Goal: Task Accomplishment & Management: Use online tool/utility

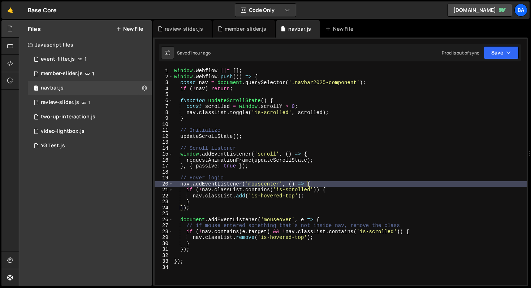
scroll to position [679, 0]
click at [251, 114] on div "window . Webflow ||= [ ] ; window . Webflow . push (( ) => { const nav = docume…" at bounding box center [350, 182] width 354 height 229
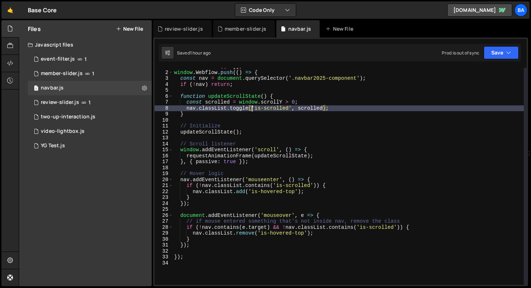
scroll to position [0, 0]
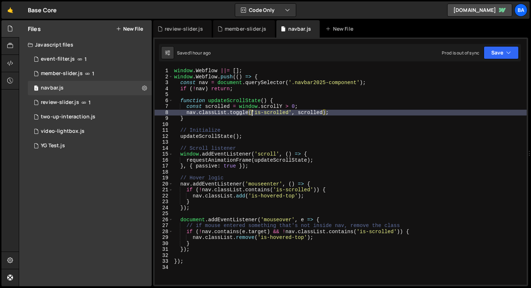
click at [197, 251] on div "window . Webflow ||= [ ] ; window . Webflow . push (( ) => { const nav = docume…" at bounding box center [350, 182] width 354 height 229
type textarea "});"
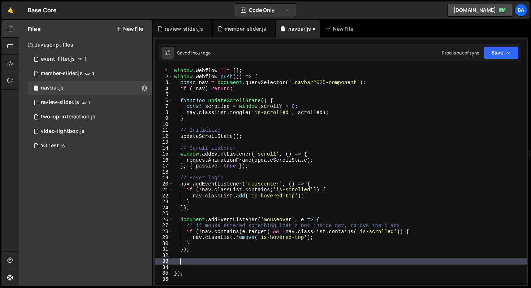
paste textarea "});"
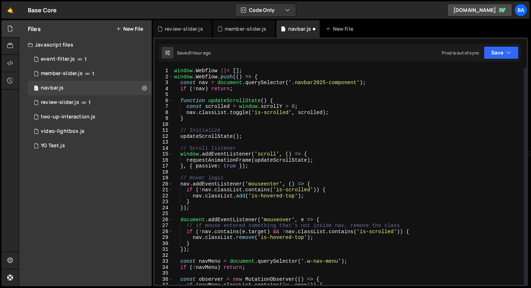
click at [381, 83] on div "window . Webflow ||= [ ] ; window . Webflow . push (( ) => { const nav = docume…" at bounding box center [348, 182] width 351 height 229
type textarea "const nav = document.querySelector('.navbar2025-component');"
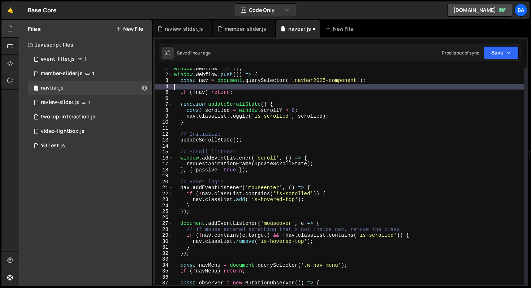
scroll to position [3, 0]
click at [212, 258] on div "window . Webflow ||= [ ] ; window . Webflow . push (( ) => { const nav = docume…" at bounding box center [348, 179] width 351 height 229
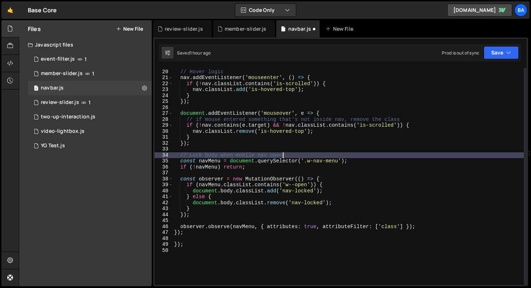
scroll to position [112, 0]
click at [357, 164] on div "// Hover logic nav . addEventListener ( 'mouseenter' , ( ) => { if ( ! nav . cl…" at bounding box center [348, 177] width 351 height 229
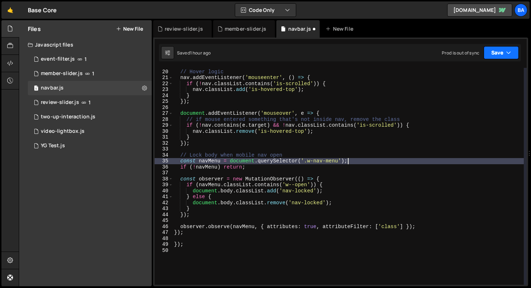
click at [500, 55] on button "Save" at bounding box center [500, 52] width 35 height 13
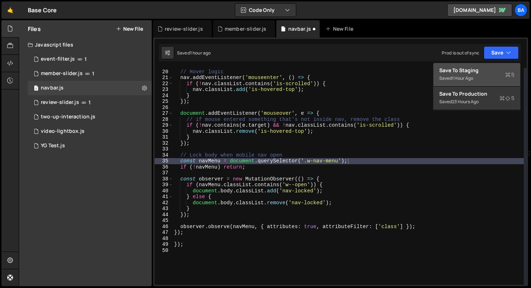
click at [462, 79] on div "1 hour ago" at bounding box center [462, 78] width 21 height 6
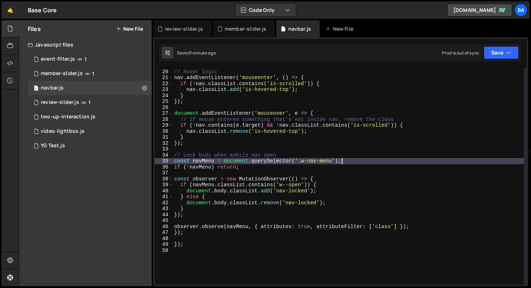
click at [358, 164] on div "// Hover logic nav . addEventListener ( 'mouseenter' , ( ) => { if ( ! nav . cl…" at bounding box center [348, 177] width 351 height 229
click at [367, 181] on div "// Hover logic nav . addEventListener ( 'mouseenter' , ( ) => { if ( ! nav . cl…" at bounding box center [348, 177] width 351 height 229
type textarea "const observer = new MutationObserver(() => {"
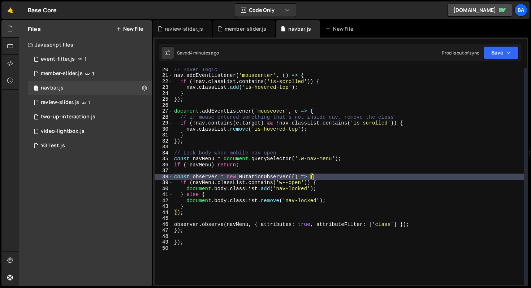
scroll to position [114, 0]
click at [205, 216] on div "// Hover logic nav . addEventListener ( 'mouseenter' , ( ) => { if ( ! nav . cl…" at bounding box center [348, 180] width 351 height 229
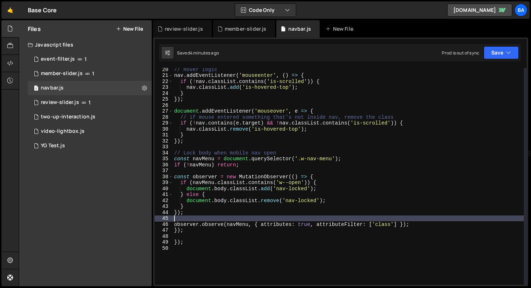
scroll to position [0, 0]
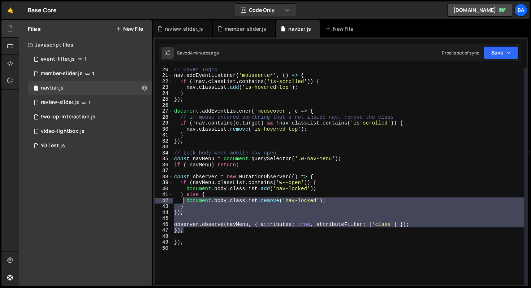
drag, startPoint x: 185, startPoint y: 231, endPoint x: 183, endPoint y: 201, distance: 30.8
click at [183, 201] on div "// Hover logic nav . addEventListener ( 'mouseenter' , ( ) => { if ( ! nav . cl…" at bounding box center [348, 180] width 351 height 229
type textarea "document.body.classList.remove('nav-locked'); }"
click at [193, 216] on div "// Hover logic nav . addEventListener ( 'mouseenter' , ( ) => { if ( ! nav . cl…" at bounding box center [348, 176] width 351 height 217
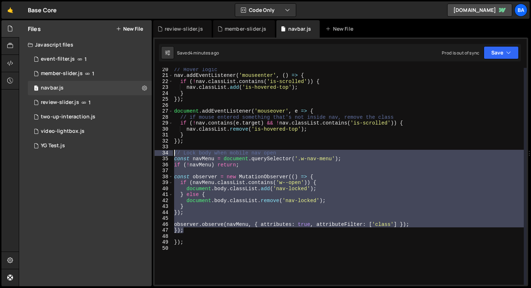
drag, startPoint x: 188, startPoint y: 230, endPoint x: 170, endPoint y: 154, distance: 78.0
click at [170, 154] on div "20 21 22 23 24 25 26 27 28 29 30 31 32 33 34 35 36 37 38 39 40 41 42 43 44 45 4…" at bounding box center [340, 176] width 372 height 217
type textarea "// Lock body when mobile nav open const navMenu = document.querySelector('.w-na…"
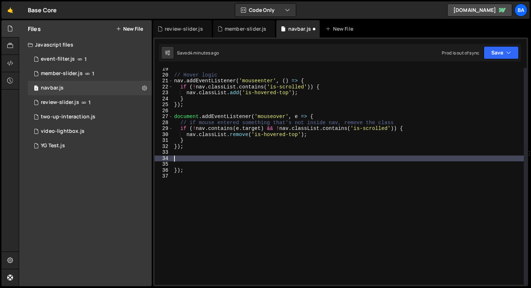
scroll to position [109, 0]
click at [491, 52] on button "Save" at bounding box center [500, 52] width 35 height 13
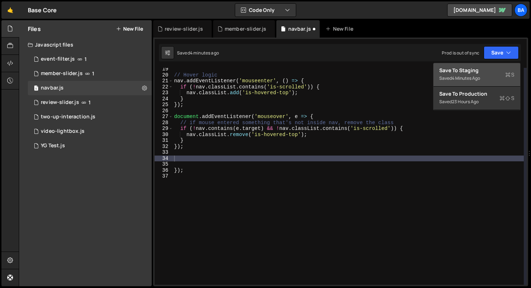
click at [466, 70] on div "Save to Staging S" at bounding box center [476, 70] width 75 height 7
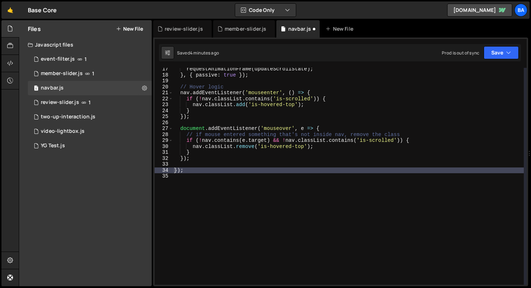
scroll to position [97, 0]
click at [200, 188] on div "requestAnimationFrame ( updateScrollState ) ; } , { passive : true }) ; // Hove…" at bounding box center [348, 180] width 351 height 229
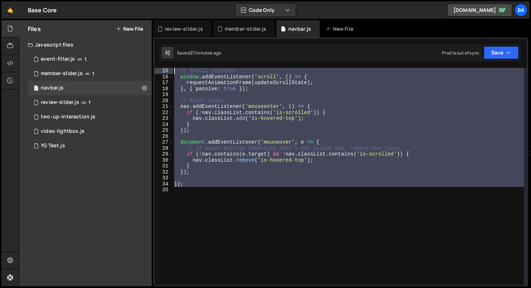
scroll to position [0, 0]
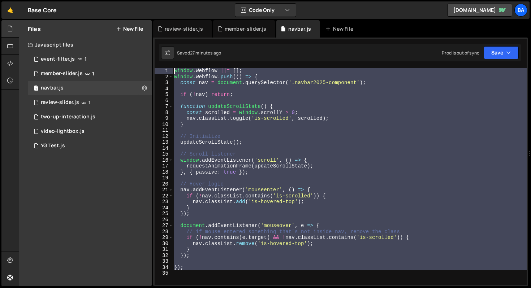
drag, startPoint x: 190, startPoint y: 178, endPoint x: 157, endPoint y: 39, distance: 142.5
click at [157, 39] on div "1 Type cmd + s to save your Javascript file. הההההההההההההההההההההההההההההההההה…" at bounding box center [340, 162] width 375 height 249
type textarea "window.Webflow ||= []; window.Webflow.push(() => {"
click at [225, 179] on div "window . Webflow ||= [ ] ; window . Webflow . push (( ) => { const nav = docume…" at bounding box center [350, 176] width 354 height 217
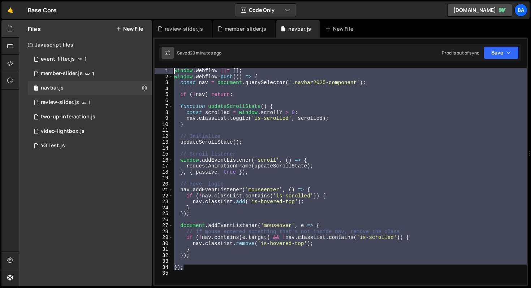
drag, startPoint x: 191, startPoint y: 241, endPoint x: 168, endPoint y: 57, distance: 185.2
click at [168, 57] on div "Debug Explain Copy review-slider.js member-slider.js navbar.js New File Saved 2…" at bounding box center [340, 153] width 375 height 266
type textarea "window.Webflow ||= []; window.Webflow.push(() => {"
paste textarea
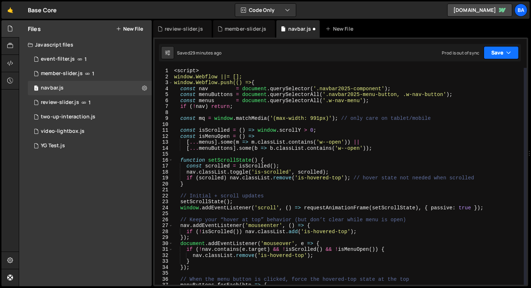
click at [496, 57] on button "Save" at bounding box center [500, 52] width 35 height 13
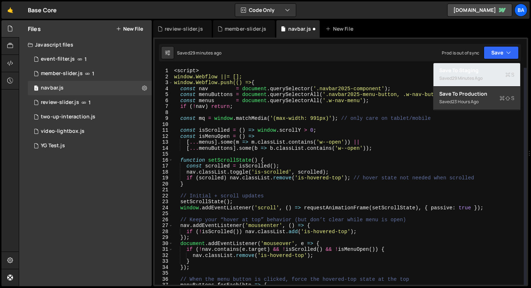
click at [470, 75] on div "Saved 29 minutes ago" at bounding box center [476, 78] width 75 height 9
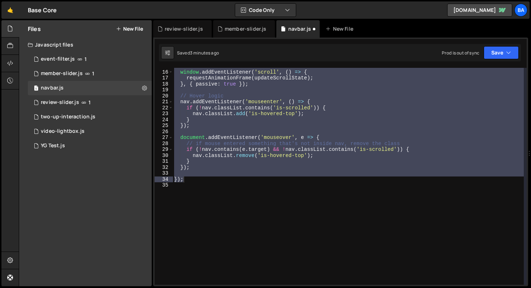
scroll to position [88, 0]
type textarea "});"
click at [270, 133] on div "// Scroll listener window . addEventListener ( 'scroll' , ( ) => { requestAnima…" at bounding box center [348, 176] width 351 height 217
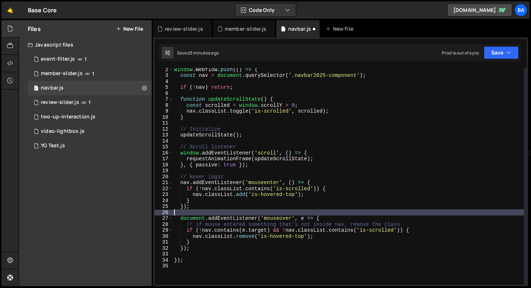
scroll to position [12, 0]
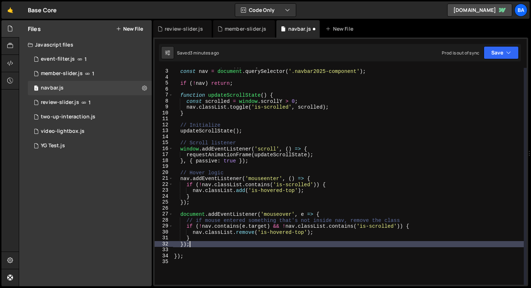
click at [204, 243] on div "window . Webflow . push (( ) => { const nav = document . querySelector ( '.navb…" at bounding box center [348, 176] width 351 height 229
type textarea "});"
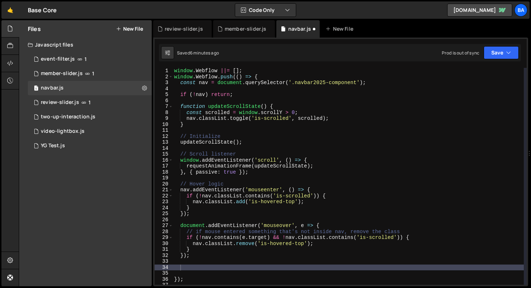
scroll to position [30, 0]
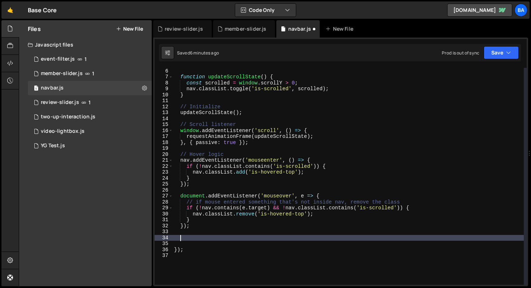
paste textarea "// ================================================"
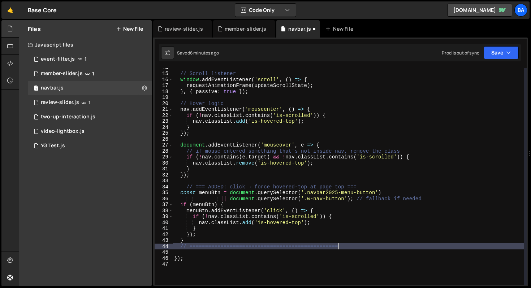
scroll to position [87, 0]
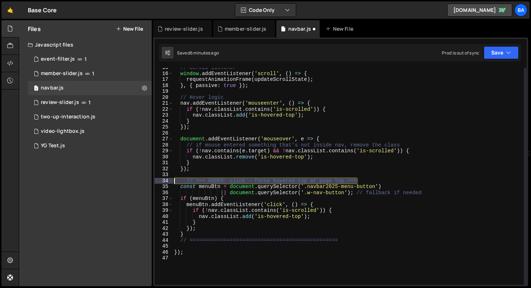
drag, startPoint x: 364, startPoint y: 179, endPoint x: 157, endPoint y: 178, distance: 206.8
click at [157, 178] on div "// ================================================ 15 16 17 18 19 20 21 22 23 …" at bounding box center [340, 176] width 372 height 217
type textarea "// === ADDED: click → force hovered-top at page top ==="
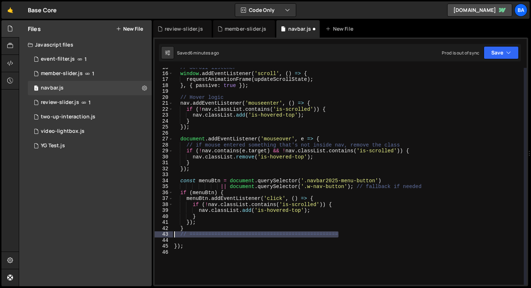
drag, startPoint x: 350, startPoint y: 234, endPoint x: 166, endPoint y: 232, distance: 183.4
click at [166, 232] on div "15 16 17 18 19 20 21 22 23 24 25 26 27 28 29 30 31 32 33 34 35 36 37 38 39 40 4…" at bounding box center [340, 176] width 372 height 217
type textarea "// ================================================"
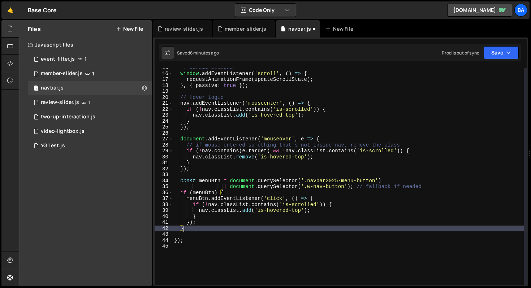
click at [319, 193] on div "// Scroll listener window . addEventListener ( 'scroll' , ( ) => { requestAnima…" at bounding box center [348, 179] width 351 height 229
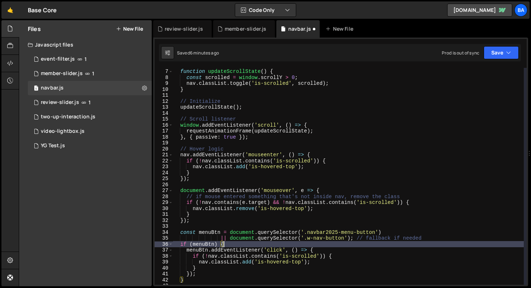
scroll to position [69, 0]
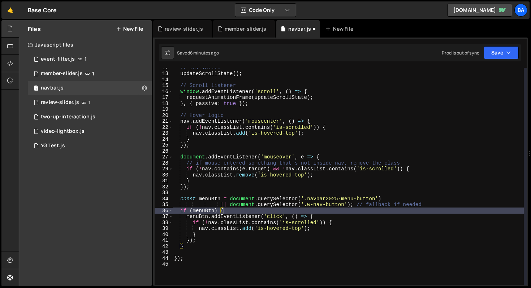
click at [319, 204] on div "// Initialize updateScrollState ( ) ; // Scroll listener window . addEventListe…" at bounding box center [348, 179] width 351 height 229
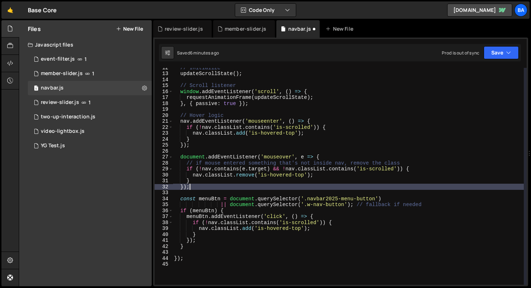
click at [403, 189] on div "// Initialize updateScrollState ( ) ; // Scroll listener window . addEventListe…" at bounding box center [348, 179] width 351 height 229
click at [397, 200] on div "// Initialize updateScrollState ( ) ; // Scroll listener window . addEventListe…" at bounding box center [348, 179] width 351 height 229
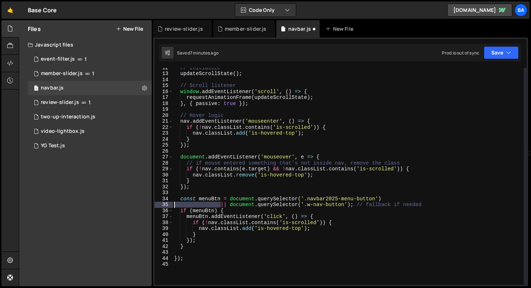
drag, startPoint x: 220, startPoint y: 205, endPoint x: 169, endPoint y: 204, distance: 51.3
click at [169, 204] on div "const menuBtn = document.querySelector('.navbar2025-menu-button') 12 13 14 15 1…" at bounding box center [340, 176] width 372 height 217
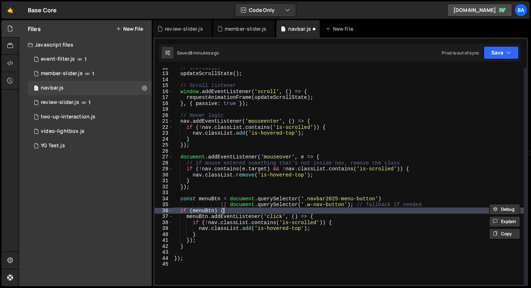
click at [338, 212] on div "// Initialize updateScrollState ( ) ; // Scroll listener window . addEventListe…" at bounding box center [348, 179] width 351 height 229
click at [235, 208] on div "// Initialize updateScrollState ( ) ; // Scroll listener window . addEventListe…" at bounding box center [348, 179] width 351 height 229
click at [233, 210] on div "// Initialize updateScrollState ( ) ; // Scroll listener window . addEventListe…" at bounding box center [348, 179] width 351 height 229
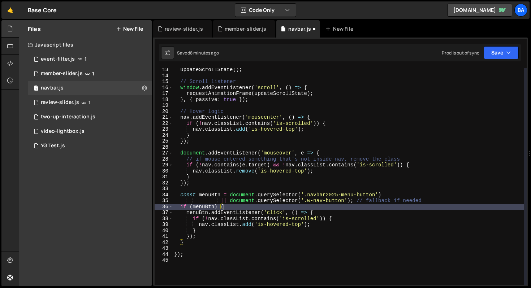
scroll to position [71, 0]
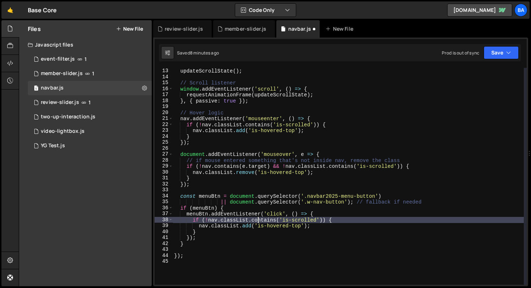
click at [259, 221] on div "// Initialize updateScrollState ( ) ; // Scroll listener window . addEventListe…" at bounding box center [348, 176] width 351 height 229
click at [326, 212] on div "// Initialize updateScrollState ( ) ; // Scroll listener window . addEventListe…" at bounding box center [348, 176] width 351 height 229
type textarea "menuBtn.addEventListener('click', () => {"
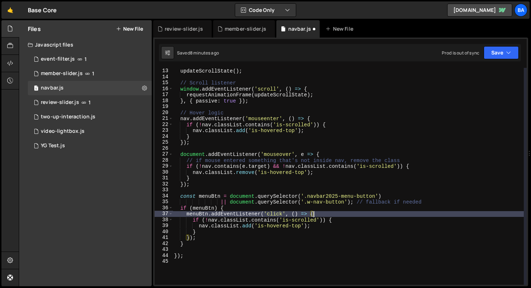
click at [325, 213] on div "// Initialize updateScrollState ( ) ; // Scroll listener window . addEventListe…" at bounding box center [348, 176] width 351 height 229
click at [223, 192] on div "// Initialize updateScrollState ( ) ; // Scroll listener window . addEventListe…" at bounding box center [348, 176] width 351 height 229
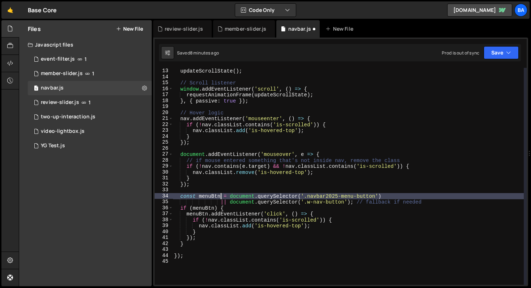
click at [222, 195] on div "// Initialize updateScrollState ( ) ; // Scroll listener window . addEventListe…" at bounding box center [348, 176] width 351 height 229
click at [376, 196] on div "// Initialize updateScrollState ( ) ; // Scroll listener window . addEventListe…" at bounding box center [348, 176] width 351 height 229
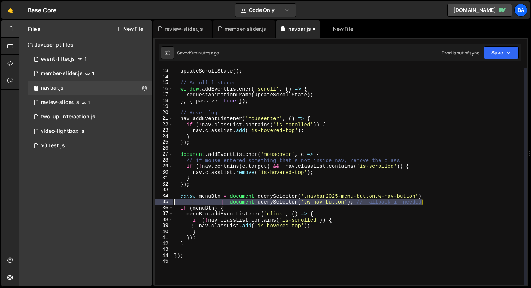
drag, startPoint x: 365, startPoint y: 201, endPoint x: 170, endPoint y: 201, distance: 194.9
click at [170, 201] on div "const menuBtn = document.querySelector('.navbar2025-menu-button.w-nav-button') …" at bounding box center [340, 176] width 372 height 217
type textarea "|| document.querySelector('.w-nav-button'); // fallback if needed"
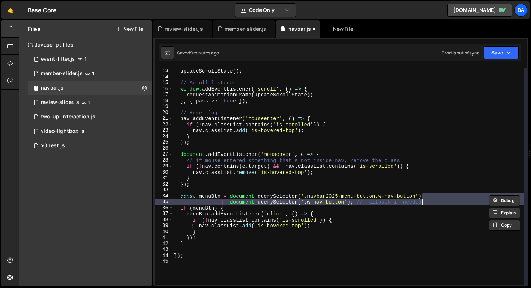
click at [355, 202] on div "// Initialize updateScrollState ( ) ; // Scroll listener window . addEventListe…" at bounding box center [348, 176] width 351 height 217
type textarea "|| document.querySelector('.w-nav-button'); // fallback if needed"
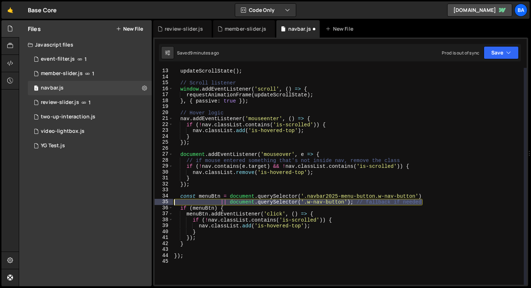
drag, startPoint x: 430, startPoint y: 202, endPoint x: 161, endPoint y: 201, distance: 268.9
click at [161, 201] on div "|| document.querySelector('.w-nav-button'); // fallback if needed 12 13 14 15 1…" at bounding box center [340, 176] width 372 height 217
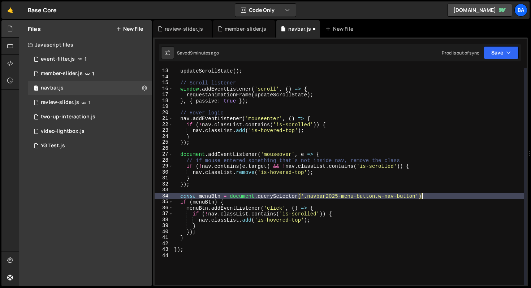
scroll to position [0, 17]
click at [496, 51] on button "Save" at bounding box center [500, 52] width 35 height 13
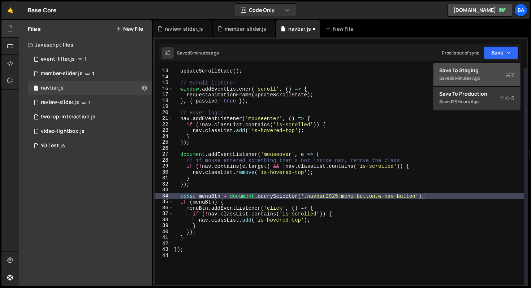
click at [492, 76] on div "Saved 9 minutes ago" at bounding box center [476, 78] width 75 height 9
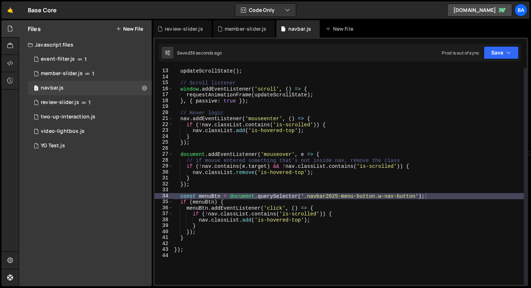
type textarea "nav.classList.add('is-hovered-top');"
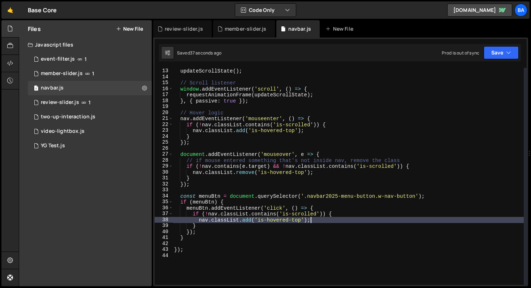
click at [319, 220] on div "// Initialize updateScrollState ( ) ; // Scroll listener window . addEventListe…" at bounding box center [348, 176] width 351 height 229
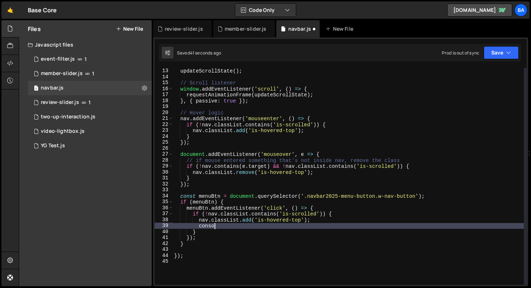
scroll to position [0, 3]
type textarea "c"
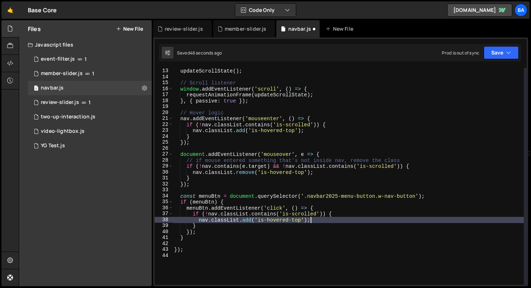
click at [217, 230] on div "// Initialize updateScrollState ( ) ; // Scroll listener window . addEventListe…" at bounding box center [348, 176] width 351 height 229
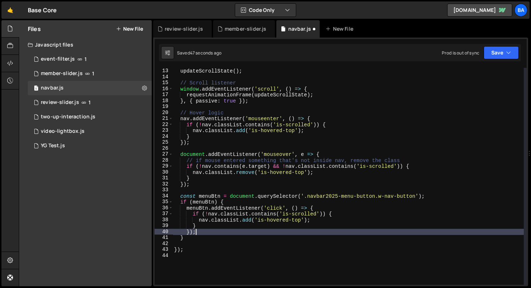
click at [217, 228] on div "// Initialize updateScrollState ( ) ; // Scroll listener window . addEventListe…" at bounding box center [348, 176] width 351 height 229
type textarea "}"
click at [502, 55] on button "Save" at bounding box center [500, 52] width 35 height 13
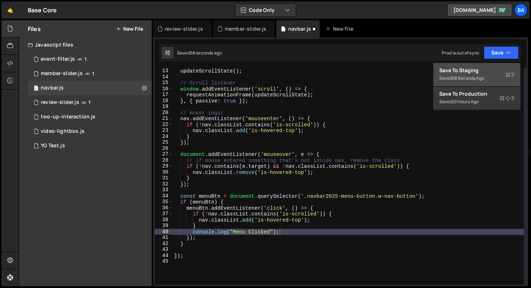
click at [482, 71] on div "Save to Staging S" at bounding box center [476, 70] width 75 height 7
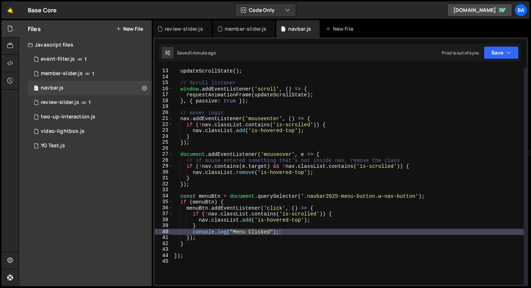
click at [330, 219] on div "// Initialize updateScrollState ( ) ; // Scroll listener window . addEventListe…" at bounding box center [348, 176] width 351 height 229
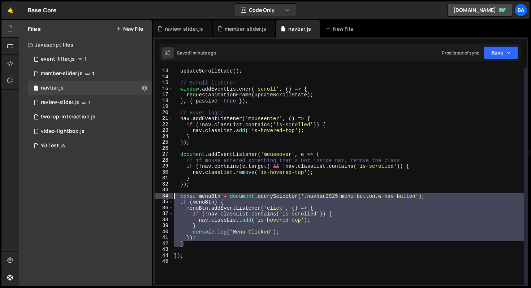
drag, startPoint x: 192, startPoint y: 247, endPoint x: 146, endPoint y: 196, distance: 68.5
click at [146, 196] on div "Files New File Javascript files 1 event-filter.js 1 7 member-slider.js 1 1 navb…" at bounding box center [275, 153] width 512 height 266
click at [222, 244] on div "// Initialize updateScrollState ( ) ; // Scroll listener window . addEventListe…" at bounding box center [348, 176] width 351 height 217
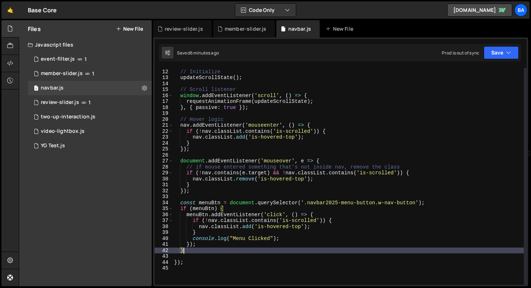
scroll to position [71, 0]
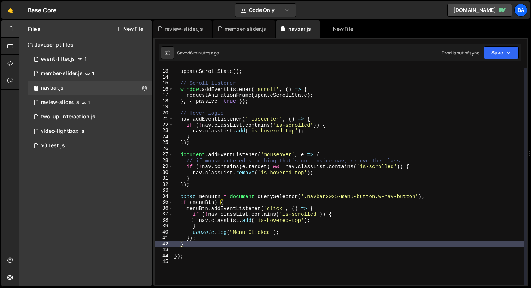
click at [203, 199] on div "// Initialize updateScrollState ( ) ; // Scroll listener window . addEventListe…" at bounding box center [348, 176] width 351 height 229
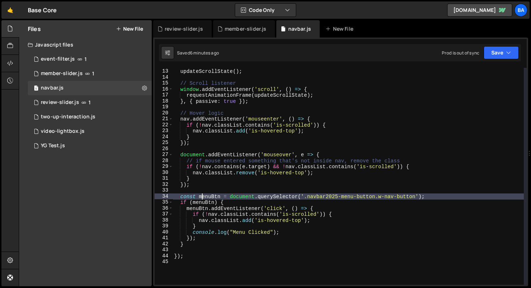
click at [190, 247] on div "// Initialize updateScrollState ( ) ; // Scroll listener window . addEventListe…" at bounding box center [348, 176] width 351 height 229
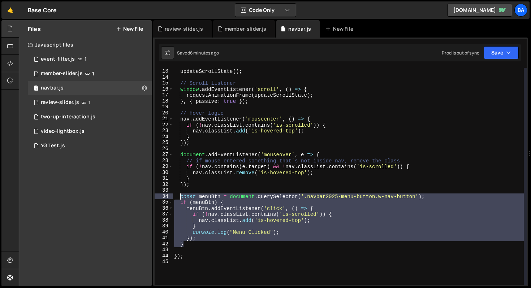
drag, startPoint x: 190, startPoint y: 247, endPoint x: 180, endPoint y: 198, distance: 49.3
click at [180, 198] on div "// Initialize updateScrollState ( ) ; // Scroll listener window . addEventListe…" at bounding box center [348, 176] width 351 height 229
paste textarea "}"
type textarea "}"
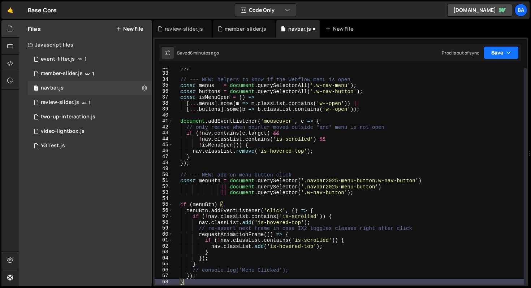
click at [493, 55] on button "Save" at bounding box center [500, 52] width 35 height 13
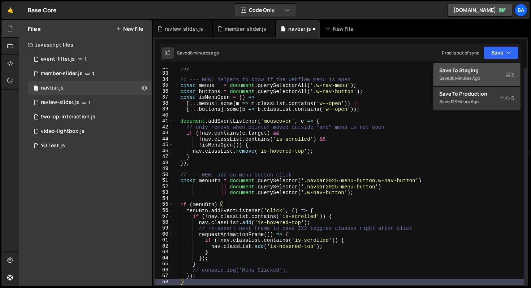
click at [472, 75] on div "6 minutes ago" at bounding box center [466, 78] width 28 height 6
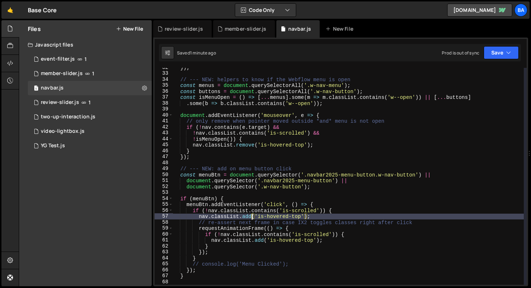
click at [250, 217] on div "}) ; // --- NEW: helpers to know if the Webflow menu is open const menus = docu…" at bounding box center [348, 179] width 351 height 229
click at [250, 215] on div "}) ; // --- NEW: helpers to know if the Webflow menu is open const menus = docu…" at bounding box center [348, 179] width 351 height 229
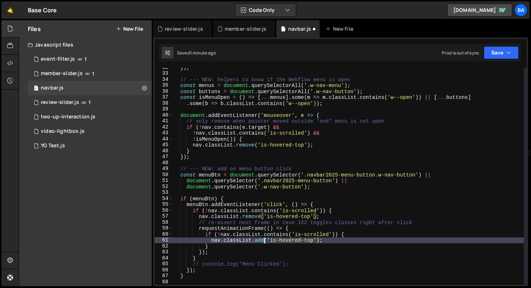
click at [263, 241] on div "}) ; // --- NEW: helpers to know if the Webflow menu is open const menus = docu…" at bounding box center [348, 179] width 351 height 229
click at [492, 53] on button "Save" at bounding box center [500, 52] width 35 height 13
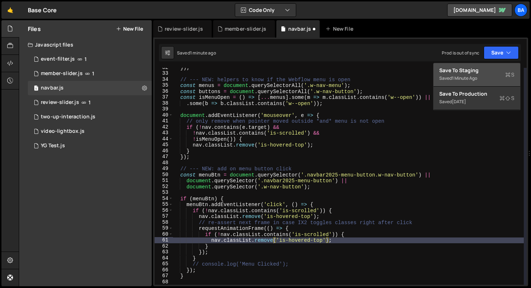
click at [455, 80] on div "1 minute ago" at bounding box center [464, 78] width 25 height 6
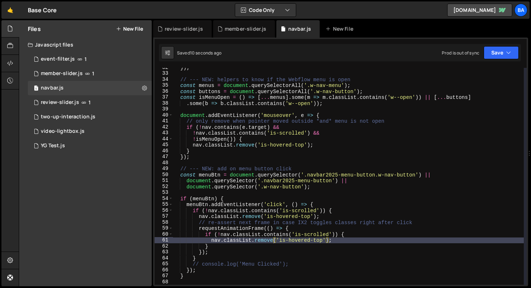
click at [353, 237] on div "}) ; // --- NEW: helpers to know if the Webflow menu is open const menus = docu…" at bounding box center [348, 179] width 351 height 229
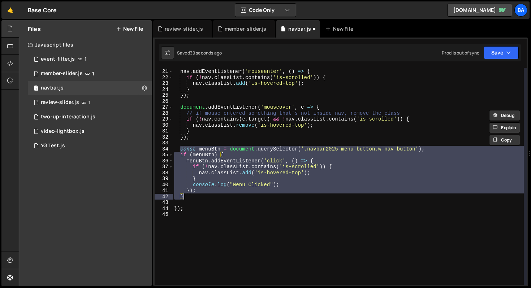
scroll to position [118, 0]
click at [496, 49] on button "Save" at bounding box center [500, 52] width 35 height 13
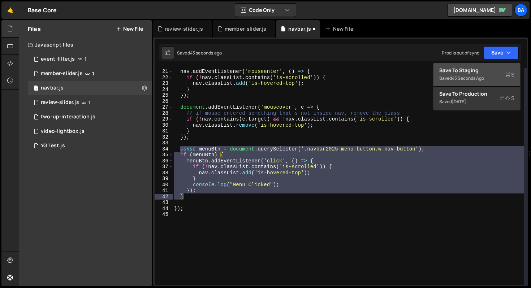
click at [480, 65] on button "Save to Staging S Saved 43 seconds ago" at bounding box center [476, 74] width 87 height 23
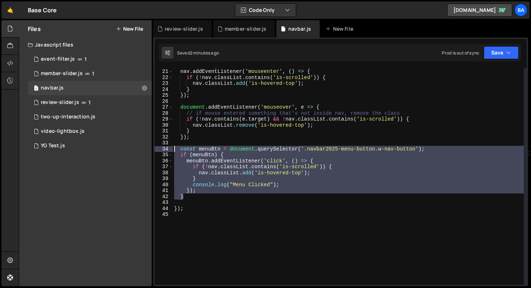
drag, startPoint x: 197, startPoint y: 198, endPoint x: 162, endPoint y: 149, distance: 59.6
click at [162, 149] on div "} 20 21 22 23 24 25 26 27 28 29 30 31 32 33 34 35 36 37 38 39 40 41 42 43 44 45…" at bounding box center [340, 176] width 372 height 217
type textarea "const menuBtn = document.querySelector('.navbar2025-menu-button.w-nav-button');…"
click at [219, 203] on div "// Hover logic nav . addEventListener ( 'mouseenter' , ( ) => { if ( ! nav . cl…" at bounding box center [348, 176] width 351 height 229
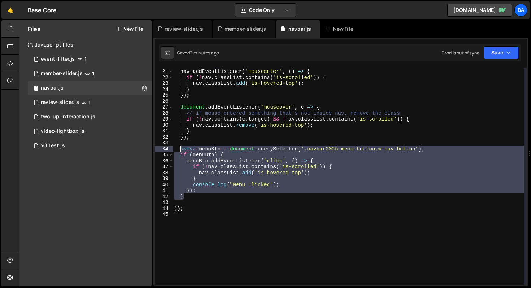
drag, startPoint x: 195, startPoint y: 198, endPoint x: 180, endPoint y: 150, distance: 50.1
click at [180, 150] on div "// Hover logic nav . addEventListener ( 'mouseenter' , ( ) => { if ( ! nav . cl…" at bounding box center [348, 176] width 351 height 229
paste textarea "}"
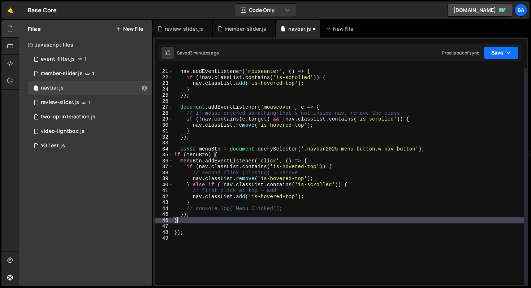
click at [496, 53] on button "Save" at bounding box center [500, 52] width 35 height 13
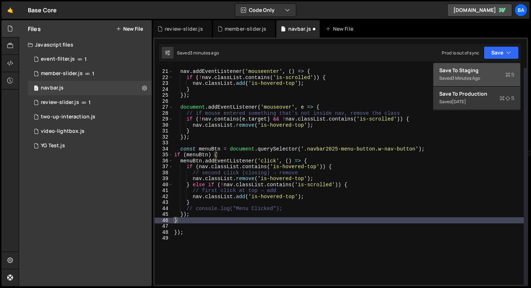
click at [487, 73] on div "Save to Staging S" at bounding box center [476, 70] width 75 height 7
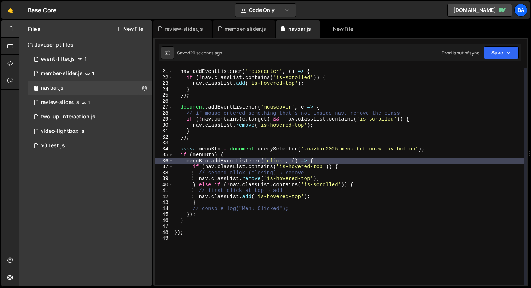
click at [330, 161] on div "// Hover logic nav . addEventListener ( 'mouseenter' , ( ) => { if ( ! nav . cl…" at bounding box center [348, 176] width 351 height 229
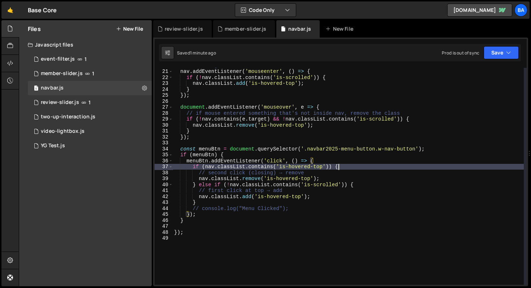
click at [342, 166] on div "// Hover logic nav . addEventListener ( 'mouseenter' , ( ) => { if ( ! nav . cl…" at bounding box center [348, 176] width 351 height 229
type textarea "if (nav.classList.contains('is-hovered-top')) {"
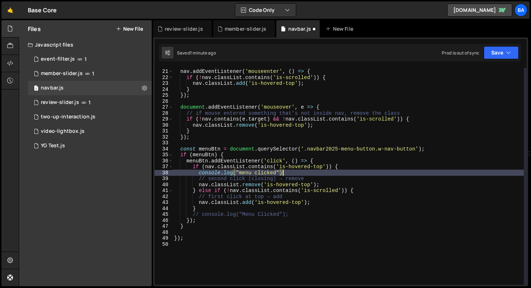
scroll to position [0, 7]
click at [509, 47] on button "Save" at bounding box center [500, 52] width 35 height 13
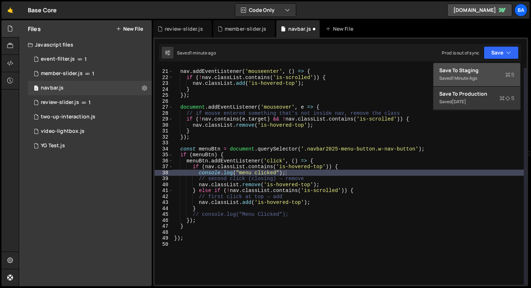
click at [484, 67] on div "Save to Staging S" at bounding box center [476, 70] width 75 height 7
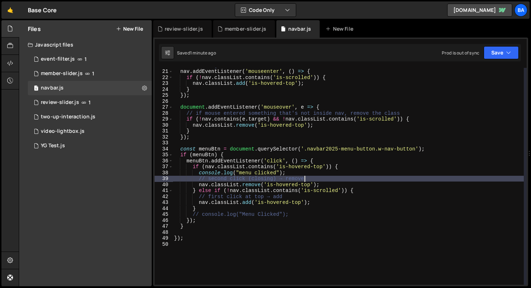
click at [319, 179] on div "// Hover logic nav . addEventListener ( 'mouseenter' , ( ) => { if ( ! nav . cl…" at bounding box center [348, 176] width 351 height 229
click at [319, 173] on div "// Hover logic nav . addEventListener ( 'mouseenter' , ( ) => { if ( ! nav . cl…" at bounding box center [348, 176] width 351 height 229
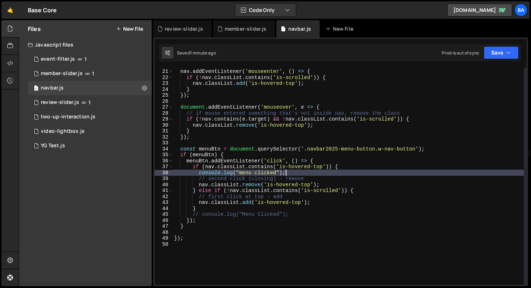
click at [340, 191] on div "// Hover logic nav . addEventListener ( 'mouseenter' , ( ) => { if ( ! nav . cl…" at bounding box center [348, 176] width 351 height 229
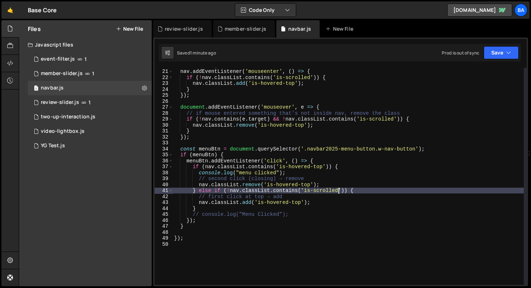
click at [341, 190] on div "// Hover logic nav . addEventListener ( 'mouseenter' , ( ) => { if ( ! nav . cl…" at bounding box center [348, 176] width 351 height 229
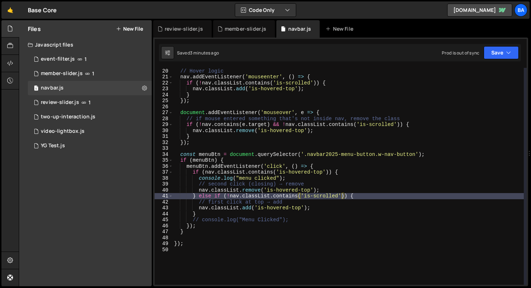
scroll to position [126, 0]
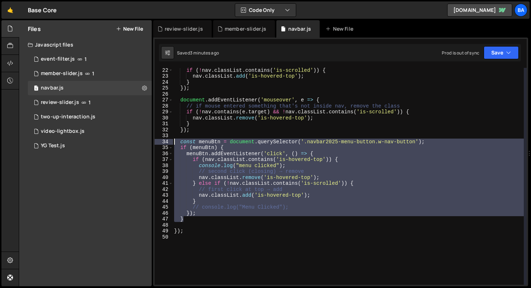
drag, startPoint x: 201, startPoint y: 221, endPoint x: 157, endPoint y: 144, distance: 88.6
click at [157, 144] on div "} else if (!nav.classList.contains('is-scrolled')) { 22 23 24 25 26 27 28 29 30…" at bounding box center [340, 176] width 372 height 217
click at [434, 141] on div "if ( ! nav . classList . contains ( 'is-scrolled' )) { nav . classList . add ( …" at bounding box center [348, 176] width 351 height 217
type textarea "const menuBtn = document.querySelector('.navbar2025-menu-button.w-nav-button');"
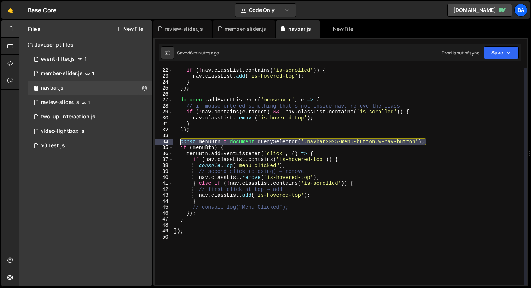
drag, startPoint x: 430, startPoint y: 141, endPoint x: 180, endPoint y: 140, distance: 249.4
click at [180, 140] on div "if ( ! nav . classList . contains ( 'is-scrolled' )) { nav . classList . add ( …" at bounding box center [348, 181] width 351 height 229
paste textarea
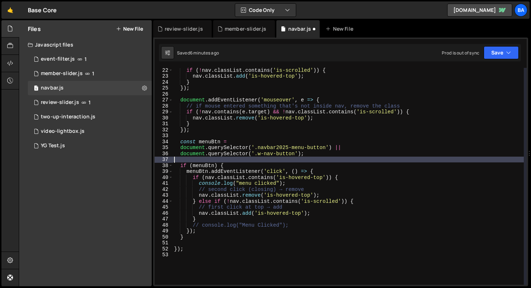
scroll to position [0, 0]
click at [494, 46] on button "Save" at bounding box center [500, 52] width 35 height 13
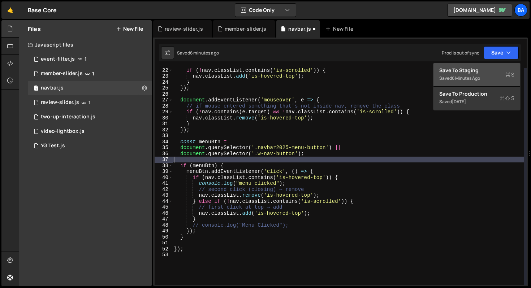
click at [471, 67] on div "Save to Staging S" at bounding box center [476, 70] width 75 height 7
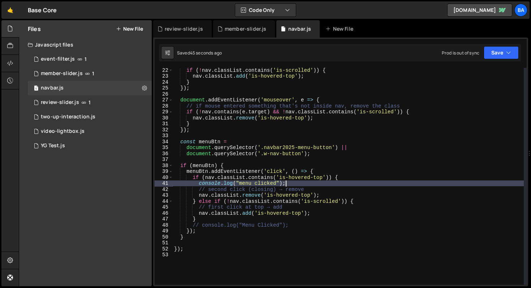
click at [299, 180] on div "if ( ! nav . classList . contains ( 'is-scrolled' )) { nav . classList . add ( …" at bounding box center [348, 181] width 351 height 229
click at [299, 182] on div "if ( ! nav . classList . contains ( 'is-scrolled' )) { nav . classList . add ( …" at bounding box center [348, 181] width 351 height 229
click at [289, 174] on div "if ( ! nav . classList . contains ( 'is-scrolled' )) { nav . classList . add ( …" at bounding box center [348, 181] width 351 height 229
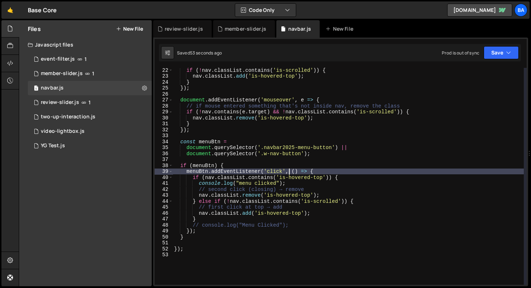
click at [287, 184] on div "if ( ! nav . classList . contains ( 'is-scrolled' )) { nav . classList . add ( …" at bounding box center [348, 181] width 351 height 229
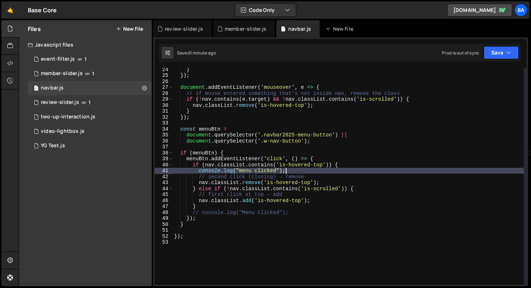
scroll to position [141, 0]
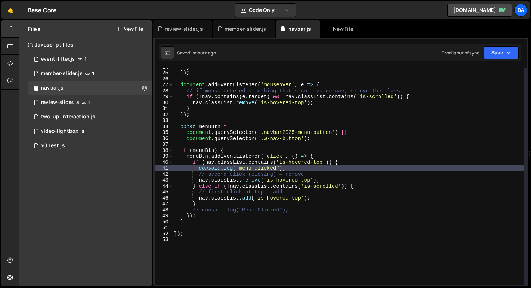
click at [293, 167] on div "} }) ; document . addEventListener ( 'mouseover' , e => { // if mouse entered s…" at bounding box center [348, 178] width 351 height 229
click at [293, 169] on div "} }) ; document . addEventListener ( 'mouseover' , e => { // if mouse entered s…" at bounding box center [348, 178] width 351 height 229
click at [319, 178] on div "} }) ; document . addEventListener ( 'mouseover' , e => { // if mouse entered s…" at bounding box center [348, 178] width 351 height 229
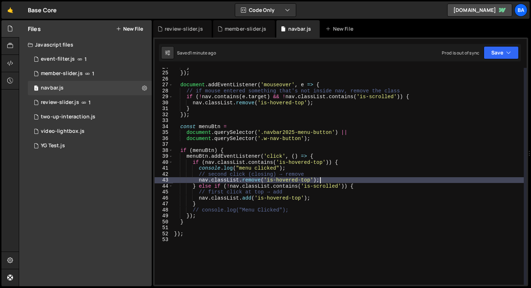
click at [260, 181] on div "} }) ; document . addEventListener ( 'mouseover' , e => { // if mouse entered s…" at bounding box center [348, 178] width 351 height 229
click at [330, 181] on div "} }) ; document . addEventListener ( 'mouseover' , e => { // if mouse entered s…" at bounding box center [348, 178] width 351 height 229
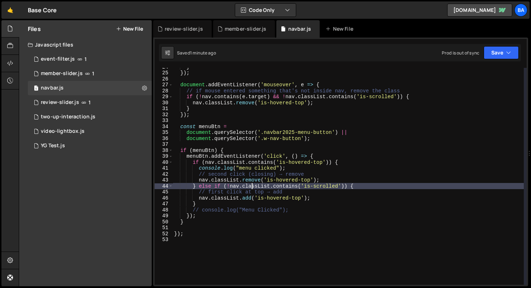
click at [253, 185] on div "} }) ; document . addEventListener ( 'mouseover' , e => { // if mouse entered s…" at bounding box center [348, 178] width 351 height 229
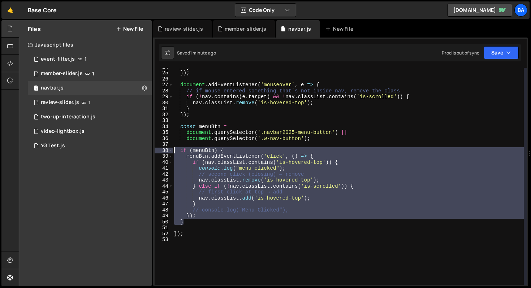
drag, startPoint x: 193, startPoint y: 221, endPoint x: 160, endPoint y: 148, distance: 80.1
click at [160, 148] on div "} else if (!nav.classList.contains('is-scrolled')) { 24 25 26 27 28 29 30 31 32…" at bounding box center [340, 176] width 372 height 217
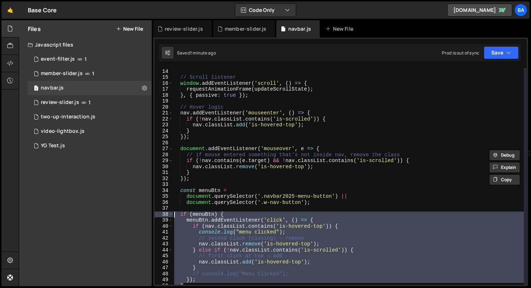
scroll to position [77, 0]
click at [259, 96] on div "updateScrollState ( ) ; // Scroll listener window . addEventListener ( 'scroll'…" at bounding box center [348, 176] width 351 height 229
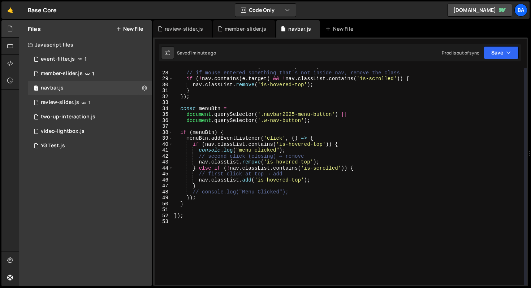
scroll to position [159, 0]
click at [334, 178] on div "document . addEventListener ( 'mouseover' , e => { // if mouse entered somethin…" at bounding box center [348, 177] width 351 height 229
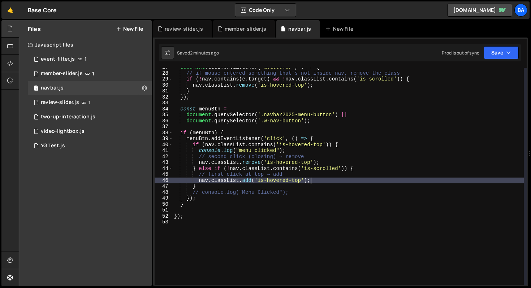
scroll to position [150, 0]
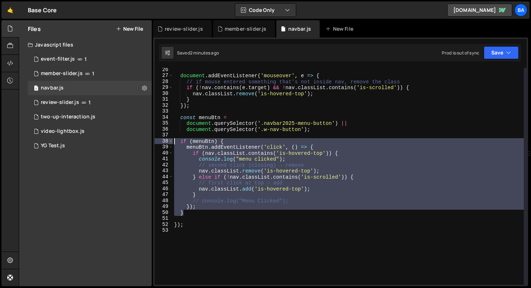
drag, startPoint x: 204, startPoint y: 212, endPoint x: 171, endPoint y: 142, distance: 77.0
click at [171, 142] on div "nav.classList.add('is-hovered-top'); 26 27 28 29 30 31 32 33 34 35 36 37 38 39 …" at bounding box center [340, 176] width 372 height 217
click at [221, 199] on div "document . addEventListener ( 'mouseover' , e => { // if mouse entered somethin…" at bounding box center [348, 176] width 351 height 217
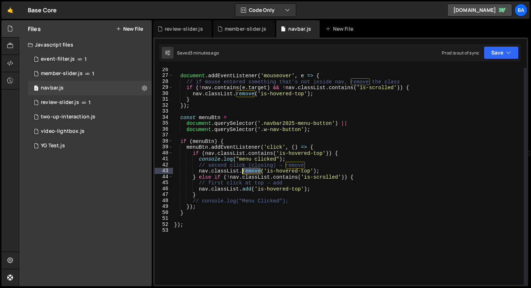
drag, startPoint x: 261, startPoint y: 170, endPoint x: 242, endPoint y: 170, distance: 18.8
click at [242, 170] on div "document . addEventListener ( 'mouseover' , e => { // if mouse entered somethin…" at bounding box center [348, 181] width 351 height 229
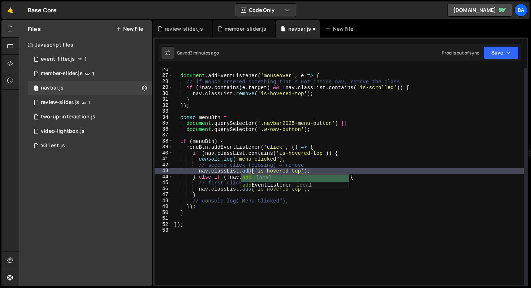
scroll to position [0, 5]
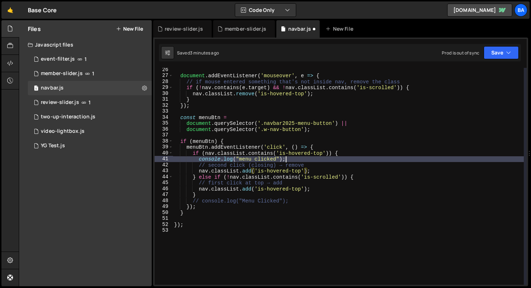
click at [311, 161] on div "document . addEventListener ( 'mouseover' , e => { // if mouse entered somethin…" at bounding box center [348, 181] width 351 height 229
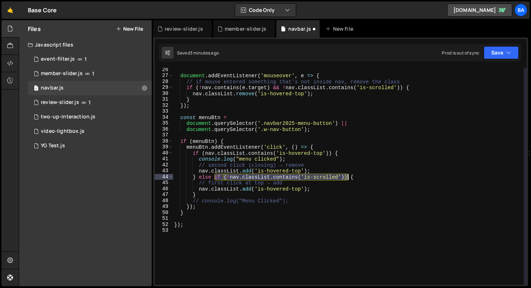
drag, startPoint x: 217, startPoint y: 177, endPoint x: 347, endPoint y: 174, distance: 129.6
click at [347, 176] on div "document . addEventListener ( 'mouseover' , e => { // if mouse entered somethin…" at bounding box center [348, 181] width 351 height 229
click at [359, 176] on div "document . addEventListener ( 'mouseover' , e => { // if mouse entered somethin…" at bounding box center [348, 181] width 351 height 229
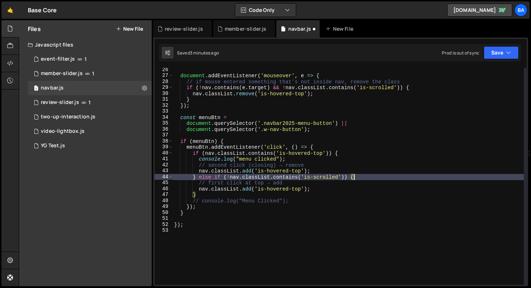
click at [329, 165] on div "document . addEventListener ( 'mouseover' , e => { // if mouse entered somethin…" at bounding box center [348, 181] width 351 height 229
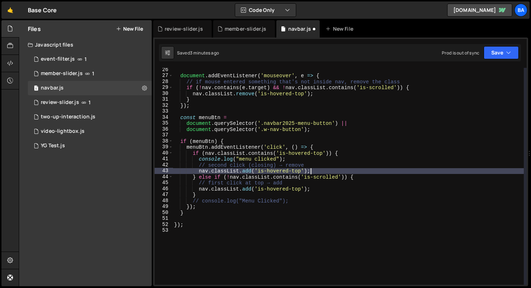
click at [323, 173] on div "document . addEventListener ( 'mouseover' , e => { // if mouse entered somethin…" at bounding box center [348, 181] width 351 height 229
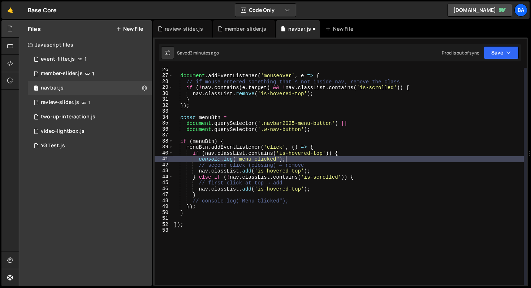
click at [302, 158] on div "document . addEventListener ( 'mouseover' , e => { // if mouse entered somethin…" at bounding box center [348, 181] width 351 height 229
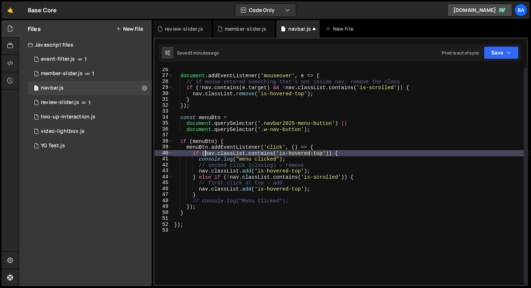
drag, startPoint x: 205, startPoint y: 153, endPoint x: 288, endPoint y: 150, distance: 82.7
click at [205, 153] on div "document . addEventListener ( 'mouseover' , e => { // if mouse entered somethin…" at bounding box center [348, 181] width 351 height 229
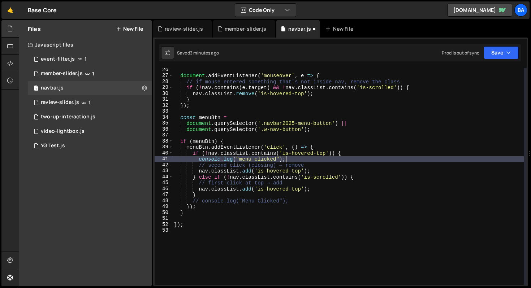
click at [300, 160] on div "document . addEventListener ( 'mouseover' , e => { // if mouse entered somethin…" at bounding box center [348, 181] width 351 height 229
click at [498, 56] on button "Save" at bounding box center [500, 52] width 35 height 13
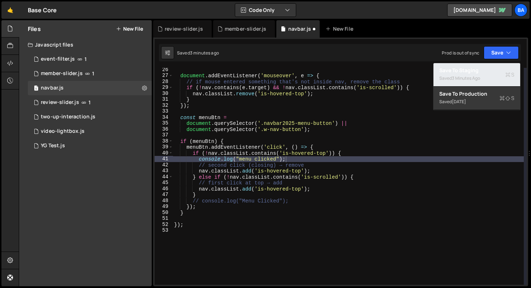
click at [450, 74] on div "Saved 3 minutes ago" at bounding box center [476, 78] width 75 height 9
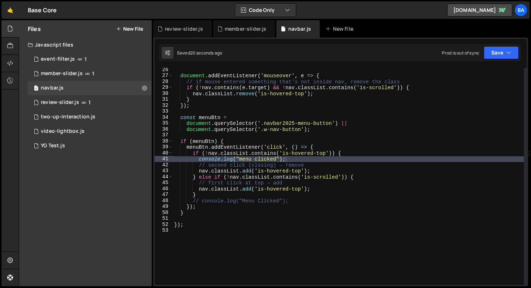
click at [341, 154] on div "document . addEventListener ( 'mouseover' , e => { // if mouse entered somethin…" at bounding box center [348, 181] width 351 height 229
click at [326, 160] on div "document . addEventListener ( 'mouseover' , e => { // if mouse entered somethin…" at bounding box center [348, 181] width 351 height 229
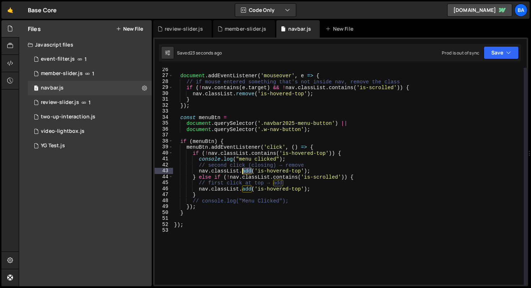
drag, startPoint x: 250, startPoint y: 171, endPoint x: 243, endPoint y: 170, distance: 8.0
click at [243, 170] on div "document . addEventListener ( 'mouseover' , e => { // if mouse entered somethin…" at bounding box center [348, 181] width 351 height 229
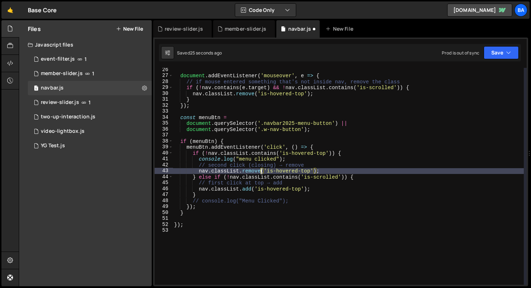
scroll to position [0, 6]
click at [340, 168] on div "document . addEventListener ( 'mouseover' , e => { // if mouse entered somethin…" at bounding box center [348, 181] width 351 height 229
click at [312, 170] on div "document . addEventListener ( 'mouseover' , e => { // if mouse entered somethin…" at bounding box center [348, 181] width 351 height 229
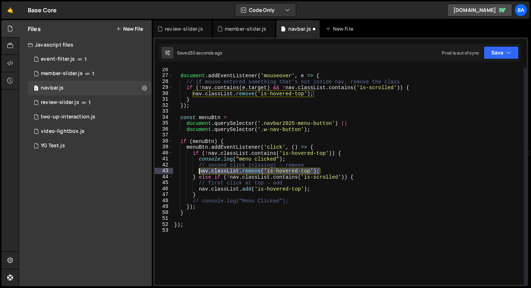
drag, startPoint x: 332, startPoint y: 171, endPoint x: 199, endPoint y: 170, distance: 133.2
click at [199, 170] on div "document . addEventListener ( 'mouseover' , e => { // if mouse entered somethin…" at bounding box center [348, 181] width 351 height 229
click at [278, 180] on div "document . addEventListener ( 'mouseover' , e => { // if mouse entered somethin…" at bounding box center [348, 181] width 351 height 229
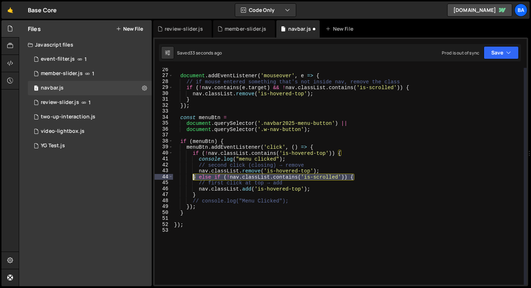
drag, startPoint x: 363, startPoint y: 177, endPoint x: 192, endPoint y: 175, distance: 170.7
click at [192, 175] on div "document . addEventListener ( 'mouseover' , e => { // if mouse entered somethin…" at bounding box center [348, 181] width 351 height 229
click at [367, 177] on div "document . addEventListener ( 'mouseover' , e => { // if mouse entered somethin…" at bounding box center [348, 176] width 351 height 217
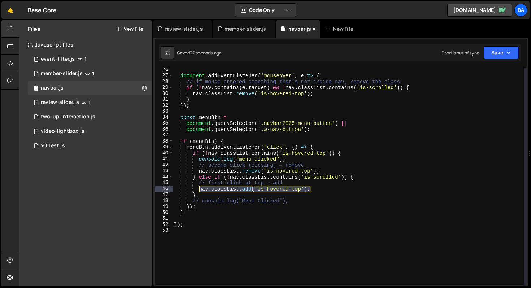
drag, startPoint x: 316, startPoint y: 189, endPoint x: 199, endPoint y: 191, distance: 117.3
click at [199, 191] on div "document . addEventListener ( 'mouseover' , e => { // if mouse entered somethin…" at bounding box center [348, 181] width 351 height 229
click at [315, 190] on div "document . addEventListener ( 'mouseover' , e => { // if mouse entered somethin…" at bounding box center [348, 176] width 351 height 217
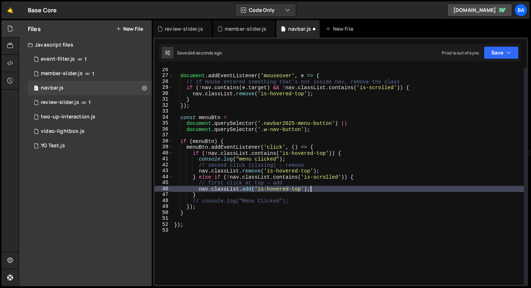
click at [209, 194] on div "document . addEventListener ( 'mouseover' , e => { // if mouse entered somethin…" at bounding box center [348, 181] width 351 height 229
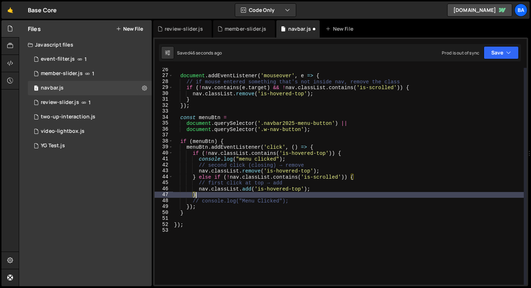
scroll to position [0, 1]
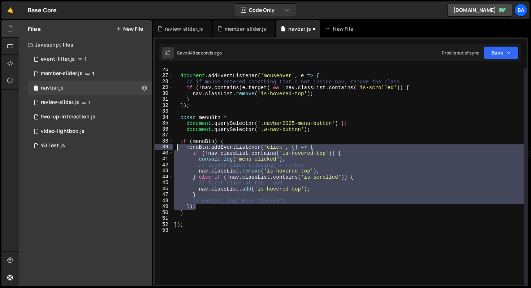
drag, startPoint x: 200, startPoint y: 206, endPoint x: 176, endPoint y: 148, distance: 62.9
click at [176, 148] on div "document . addEventListener ( 'mouseover' , e => { // if mouse entered somethin…" at bounding box center [348, 181] width 351 height 229
click at [195, 209] on div "document . addEventListener ( 'mouseover' , e => { // if mouse entered somethin…" at bounding box center [348, 176] width 351 height 217
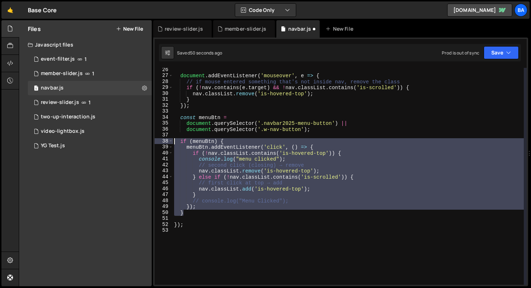
drag, startPoint x: 191, startPoint y: 213, endPoint x: 160, endPoint y: 140, distance: 79.4
click at [160, 140] on div "}); 26 27 28 29 30 31 32 33 34 35 36 37 38 39 40 41 42 43 44 45 46 47 48 49 50 …" at bounding box center [340, 176] width 372 height 217
drag, startPoint x: 208, startPoint y: 155, endPoint x: 212, endPoint y: 149, distance: 7.5
click at [208, 154] on div "document . addEventListener ( 'mouseover' , e => { // if mouse entered somethin…" at bounding box center [348, 176] width 351 height 217
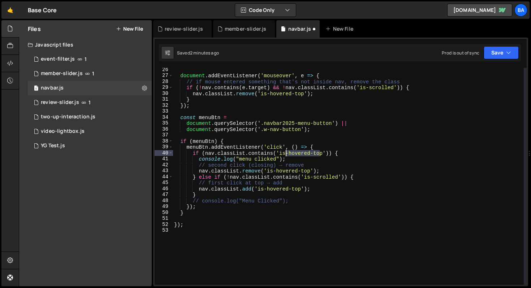
drag, startPoint x: 321, startPoint y: 153, endPoint x: 285, endPoint y: 152, distance: 36.1
click at [285, 152] on div "document . addEventListener ( 'mouseover' , e => { // if mouse entered somethin…" at bounding box center [348, 181] width 351 height 229
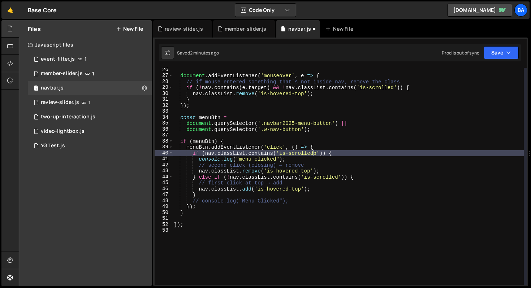
scroll to position [0, 9]
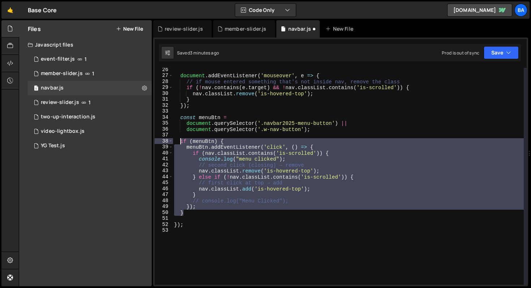
drag, startPoint x: 191, startPoint y: 213, endPoint x: 182, endPoint y: 141, distance: 71.8
click at [182, 141] on div "document . addEventListener ( 'mouseover' , e => { // if mouse entered somethin…" at bounding box center [348, 181] width 351 height 229
paste textarea "}"
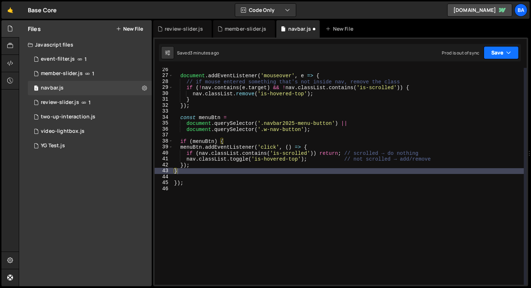
click at [498, 56] on button "Save" at bounding box center [500, 52] width 35 height 13
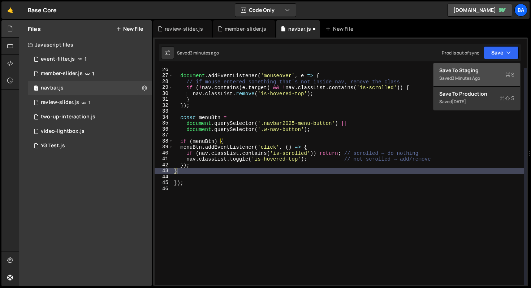
click at [463, 73] on div "Save to Staging S" at bounding box center [476, 70] width 75 height 7
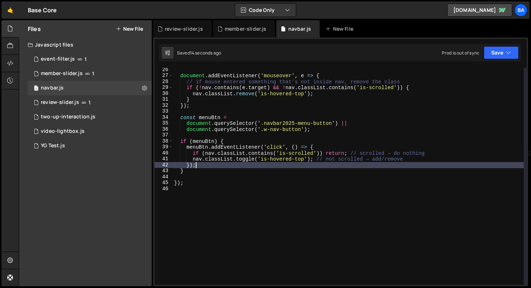
click at [209, 167] on div "document . addEventListener ( 'mouseover' , e => { // if mouse entered somethin…" at bounding box center [348, 181] width 351 height 229
click at [314, 127] on div "document . addEventListener ( 'mouseover' , e => { // if mouse entered somethin…" at bounding box center [348, 181] width 351 height 229
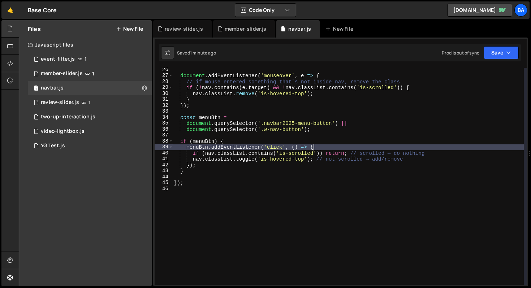
click at [340, 147] on div "document . addEventListener ( 'mouseover' , e => { // if mouse entered somethin…" at bounding box center [348, 181] width 351 height 229
type textarea "menuBtn.addEventListener('click', () => {"
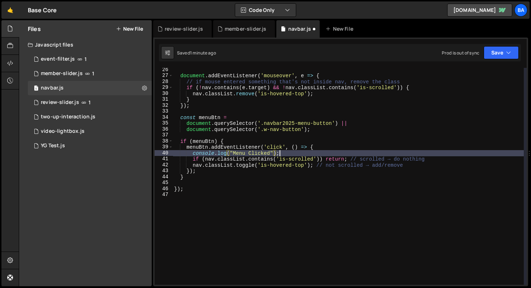
scroll to position [0, 7]
click at [509, 55] on icon "button" at bounding box center [508, 52] width 5 height 7
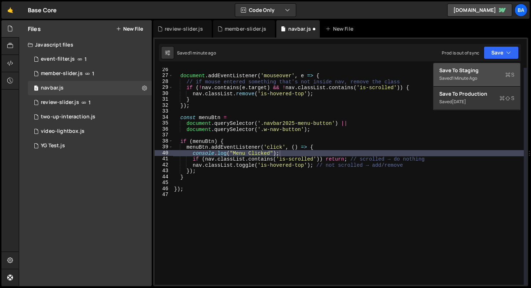
click at [463, 72] on div "Save to Staging S" at bounding box center [476, 70] width 75 height 7
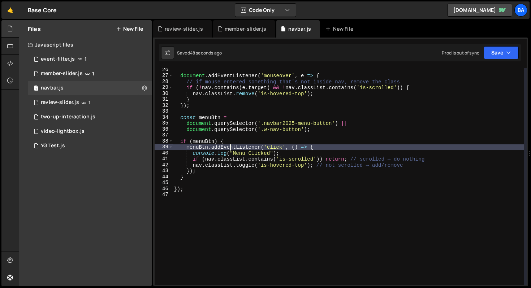
click at [231, 147] on div "document . addEventListener ( 'mouseover' , e => { // if mouse entered somethin…" at bounding box center [348, 181] width 351 height 229
click at [330, 148] on div "document . addEventListener ( 'mouseover' , e => { // if mouse entered somethin…" at bounding box center [348, 181] width 351 height 229
click at [412, 164] on div "document . addEventListener ( 'mouseover' , e => { // if mouse entered somethin…" at bounding box center [348, 181] width 351 height 229
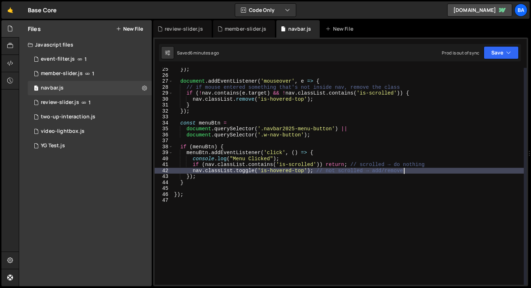
scroll to position [144, 0]
click at [191, 182] on div "}) ; document . addEventListener ( 'mouseover' , e => { // if mouse entered som…" at bounding box center [348, 180] width 351 height 229
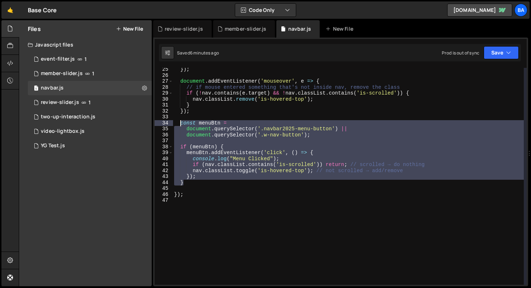
drag, startPoint x: 190, startPoint y: 185, endPoint x: 180, endPoint y: 124, distance: 61.5
click at [180, 124] on div "}) ; document . addEventListener ( 'mouseover' , e => { // if mouse entered som…" at bounding box center [348, 180] width 351 height 229
paste textarea "}"
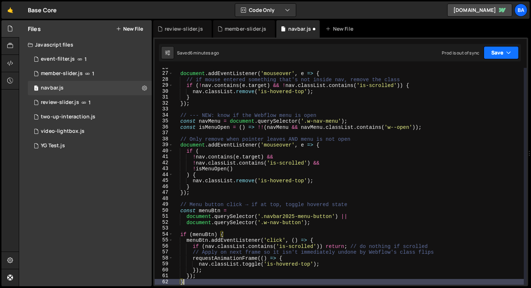
click at [489, 55] on button "Save" at bounding box center [500, 52] width 35 height 13
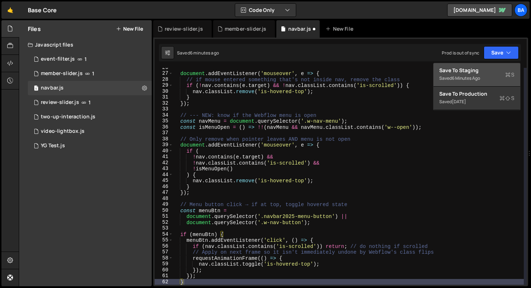
click at [483, 70] on div "Save to Staging S" at bounding box center [476, 70] width 75 height 7
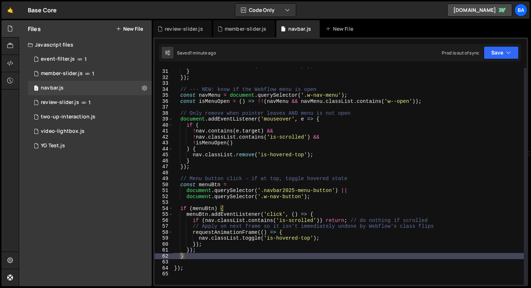
scroll to position [200, 0]
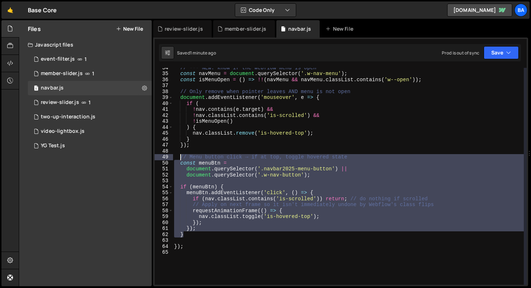
drag, startPoint x: 190, startPoint y: 229, endPoint x: 181, endPoint y: 159, distance: 70.6
click at [180, 158] on div "// --- NEW: know if the Webflow menu is open const navMenu = document . querySe…" at bounding box center [348, 179] width 351 height 229
type textarea "// Menu button click → if at top, toggle hovered state const menuBtn ="
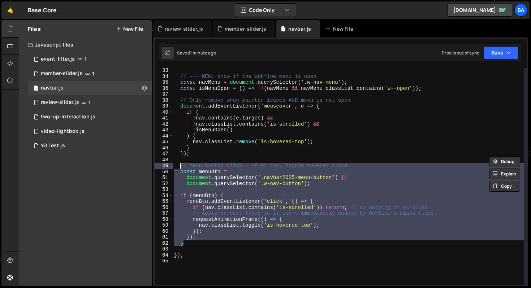
scroll to position [171, 0]
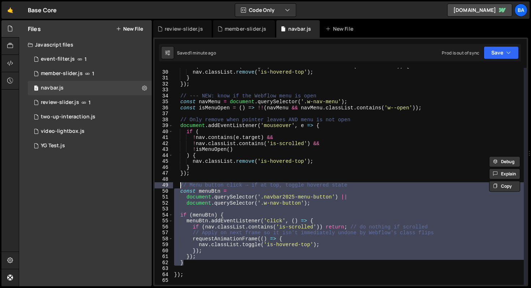
click at [203, 113] on div "if ( ! nav . contains ( e . target ) && ! nav . classList . contains ( 'is-scro…" at bounding box center [348, 177] width 351 height 229
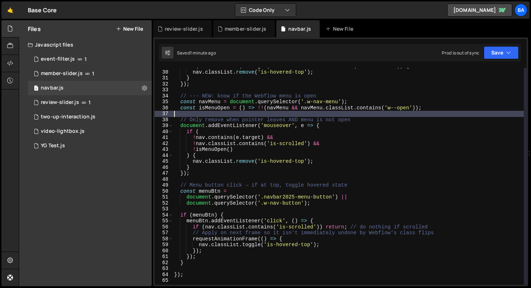
scroll to position [0, 0]
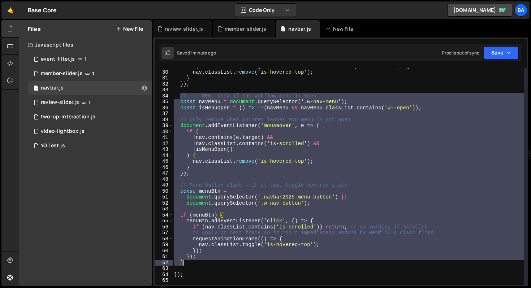
drag, startPoint x: 181, startPoint y: 96, endPoint x: 219, endPoint y: 262, distance: 170.7
click at [219, 262] on div "if ( ! nav . contains ( e . target ) && ! nav . classList . contains ( 'is-scro…" at bounding box center [348, 177] width 351 height 229
paste textarea "}, { capture: true });"
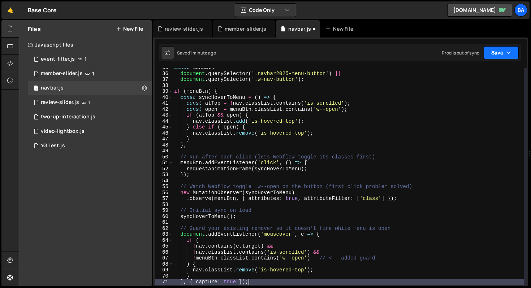
click at [501, 54] on button "Save" at bounding box center [500, 52] width 35 height 13
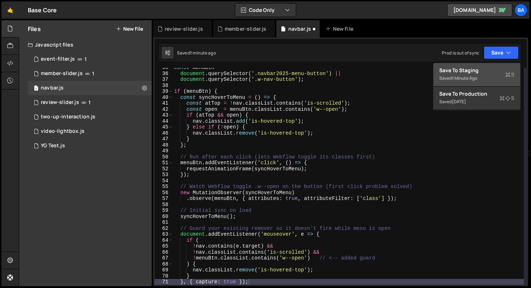
click at [469, 66] on button "Save to Staging S Saved 1 minute ago" at bounding box center [476, 74] width 87 height 23
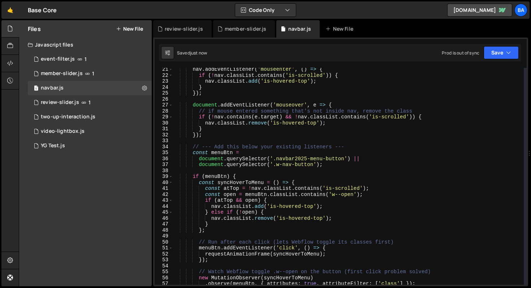
scroll to position [309, 0]
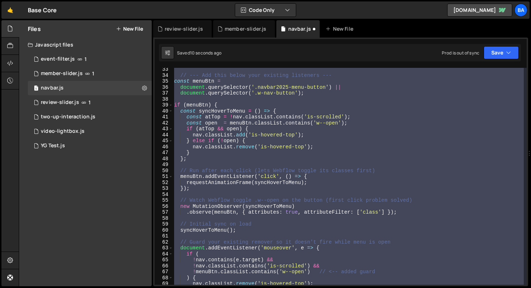
click at [248, 147] on div "// --- Add this below your existing listeners --- const menuBtn = document . qu…" at bounding box center [348, 176] width 351 height 217
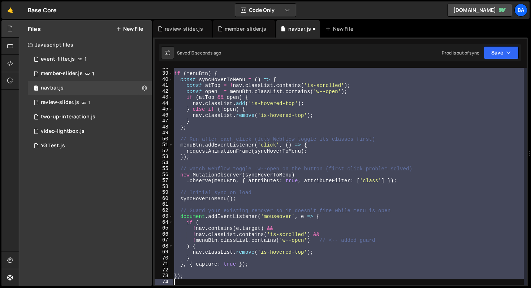
scroll to position [224, 0]
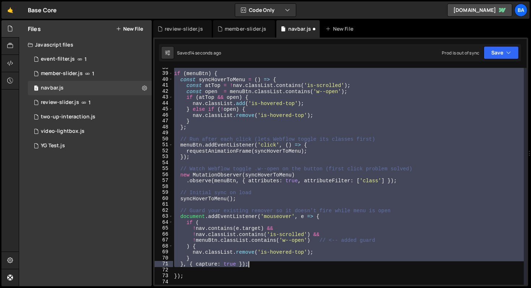
drag, startPoint x: 179, startPoint y: 95, endPoint x: 261, endPoint y: 265, distance: 188.1
click at [261, 265] on div "if ( menuBtn ) { const syncHoverToMenu = ( ) => { const atTop = ! nav . classLi…" at bounding box center [348, 179] width 351 height 229
type textarea "} }, { capture: true });"
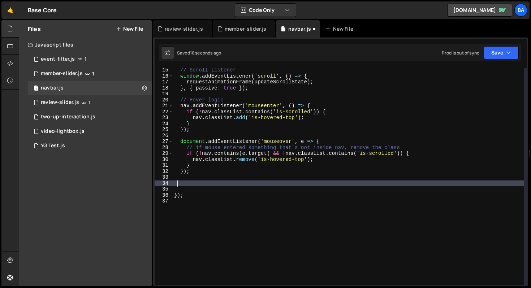
scroll to position [46, 0]
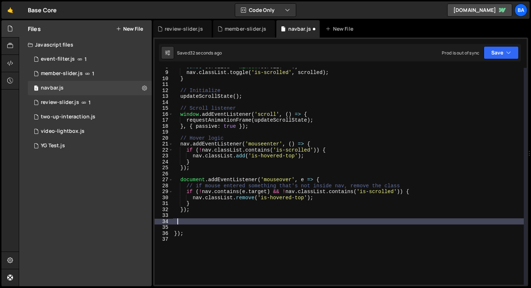
paste textarea "}"
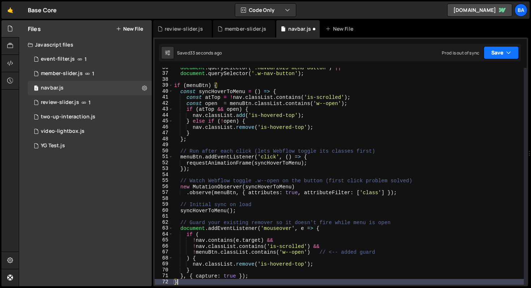
click at [501, 47] on button "Save" at bounding box center [500, 52] width 35 height 13
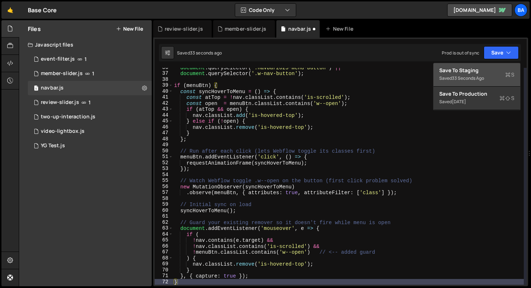
click at [478, 69] on div "Save to Staging S" at bounding box center [476, 70] width 75 height 7
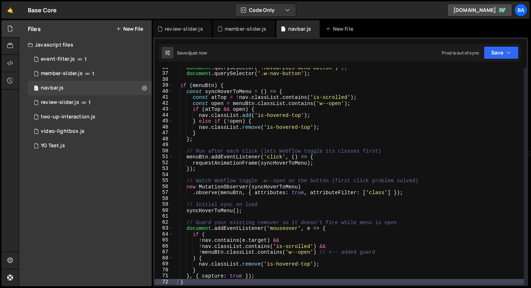
scroll to position [242, 0]
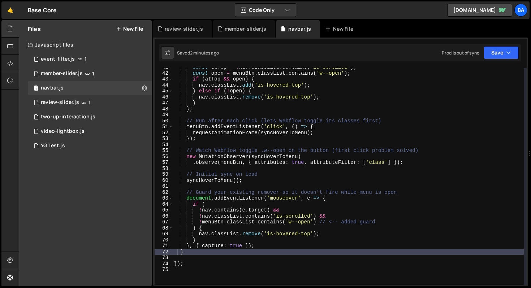
click at [256, 141] on div "const atTop = ! nav . classList . contains ( 'is-scrolled' ) ; const open = men…" at bounding box center [348, 178] width 351 height 229
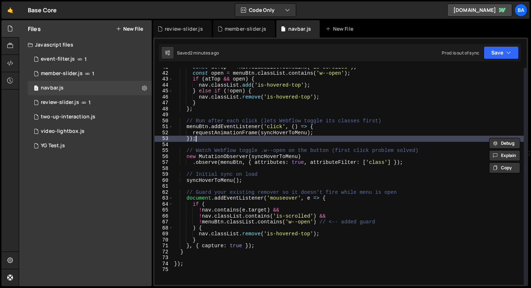
click at [256, 141] on div "const atTop = ! nav . classList . contains ( 'is-scrolled' ) ; const open = men…" at bounding box center [348, 178] width 351 height 229
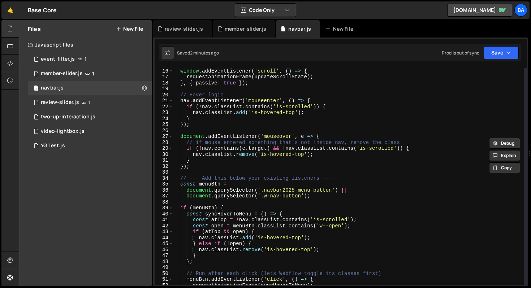
scroll to position [89, 0]
drag, startPoint x: 344, startPoint y: 179, endPoint x: 160, endPoint y: 177, distance: 184.1
click at [160, 177] on div "}); 15 16 17 18 19 20 21 22 23 24 25 26 27 28 29 30 31 32 33 34 35 36 37 38 39 …" at bounding box center [340, 176] width 372 height 217
type textarea "// --- Add this below your existing listeners ---"
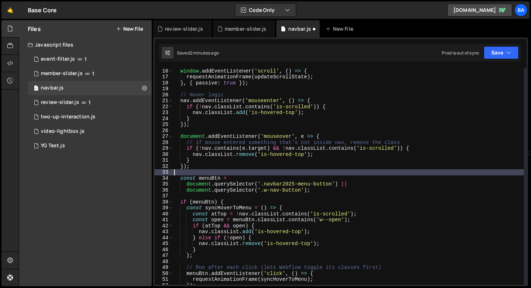
click at [249, 185] on div "// Scroll listener window . addEventListener ( 'scroll' , ( ) => { requestAnima…" at bounding box center [348, 176] width 351 height 229
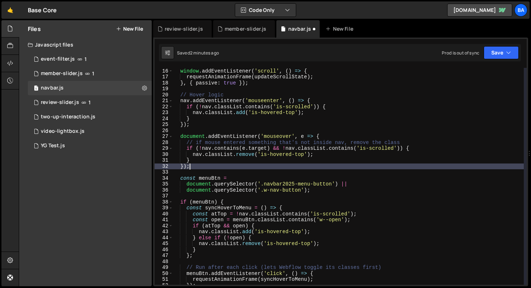
click at [219, 169] on div "// Scroll listener window . addEventListener ( 'scroll' , ( ) => { requestAnima…" at bounding box center [348, 176] width 351 height 229
type textarea "});"
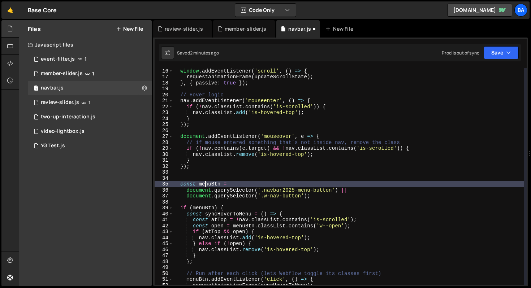
click at [204, 182] on div "// Scroll listener window . addEventListener ( 'scroll' , ( ) => { requestAnima…" at bounding box center [348, 176] width 351 height 229
type textarea "const menuBtn ="
click at [203, 179] on div "// Scroll listener window . addEventListener ( 'scroll' , ( ) => { requestAnima…" at bounding box center [348, 176] width 351 height 229
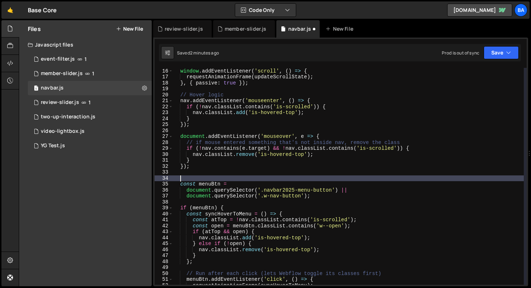
scroll to position [0, 0]
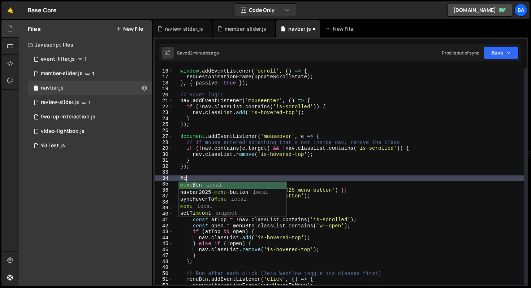
type textarea "M"
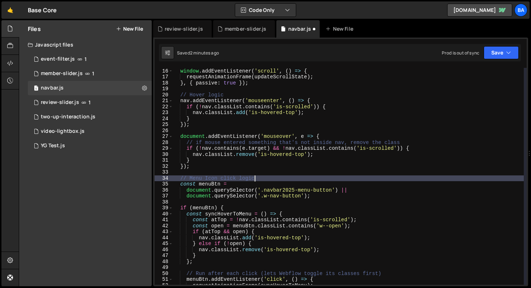
scroll to position [0, 5]
click at [210, 178] on div "// Scroll listener window . addEventListener ( 'scroll' , ( ) => { requestAnima…" at bounding box center [348, 176] width 351 height 229
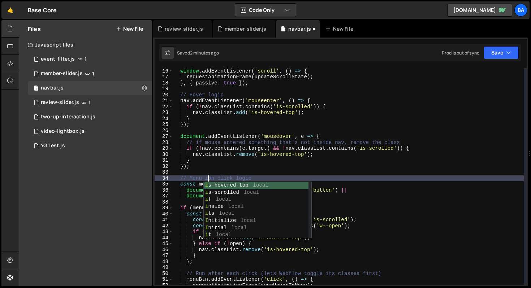
scroll to position [0, 3]
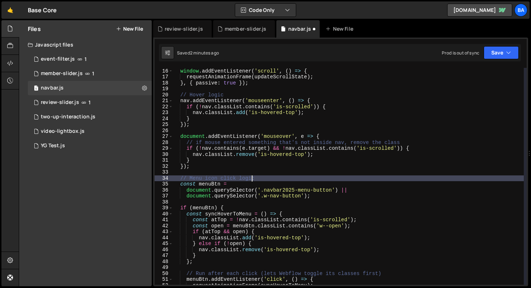
click at [252, 178] on div "// Scroll listener window . addEventListener ( 'scroll' , ( ) => { requestAnima…" at bounding box center [348, 176] width 351 height 229
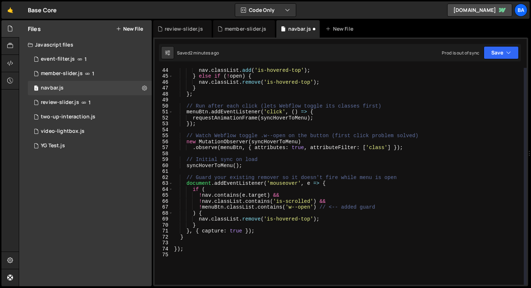
scroll to position [257, 0]
type textarea "// Menu icon click logic"
click at [503, 55] on button "Save" at bounding box center [500, 52] width 35 height 13
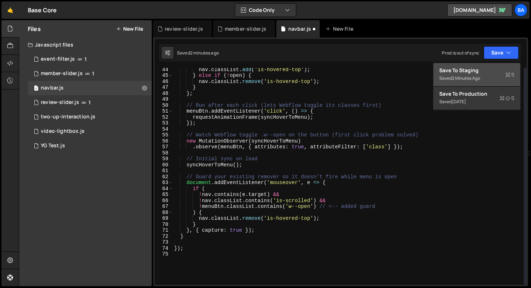
click at [480, 70] on div "Save to Staging S" at bounding box center [476, 70] width 75 height 7
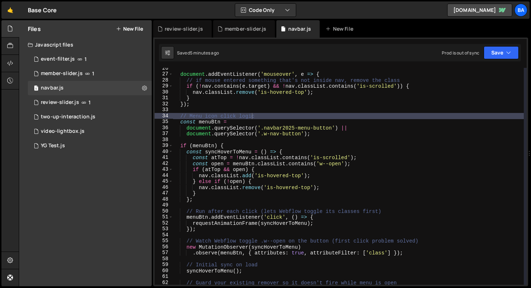
scroll to position [128, 0]
